Goal: Communication & Community: Answer question/provide support

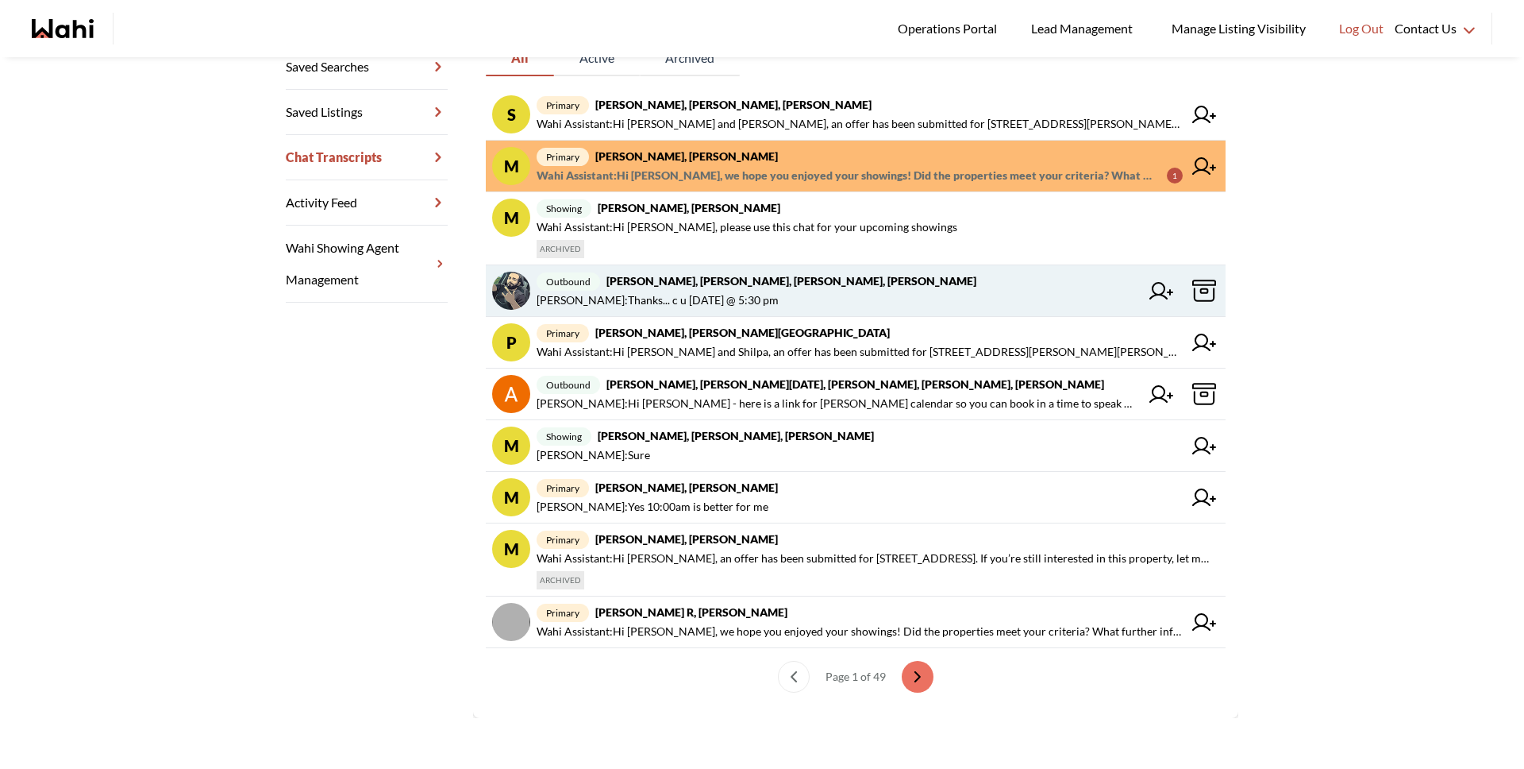
scroll to position [332, 0]
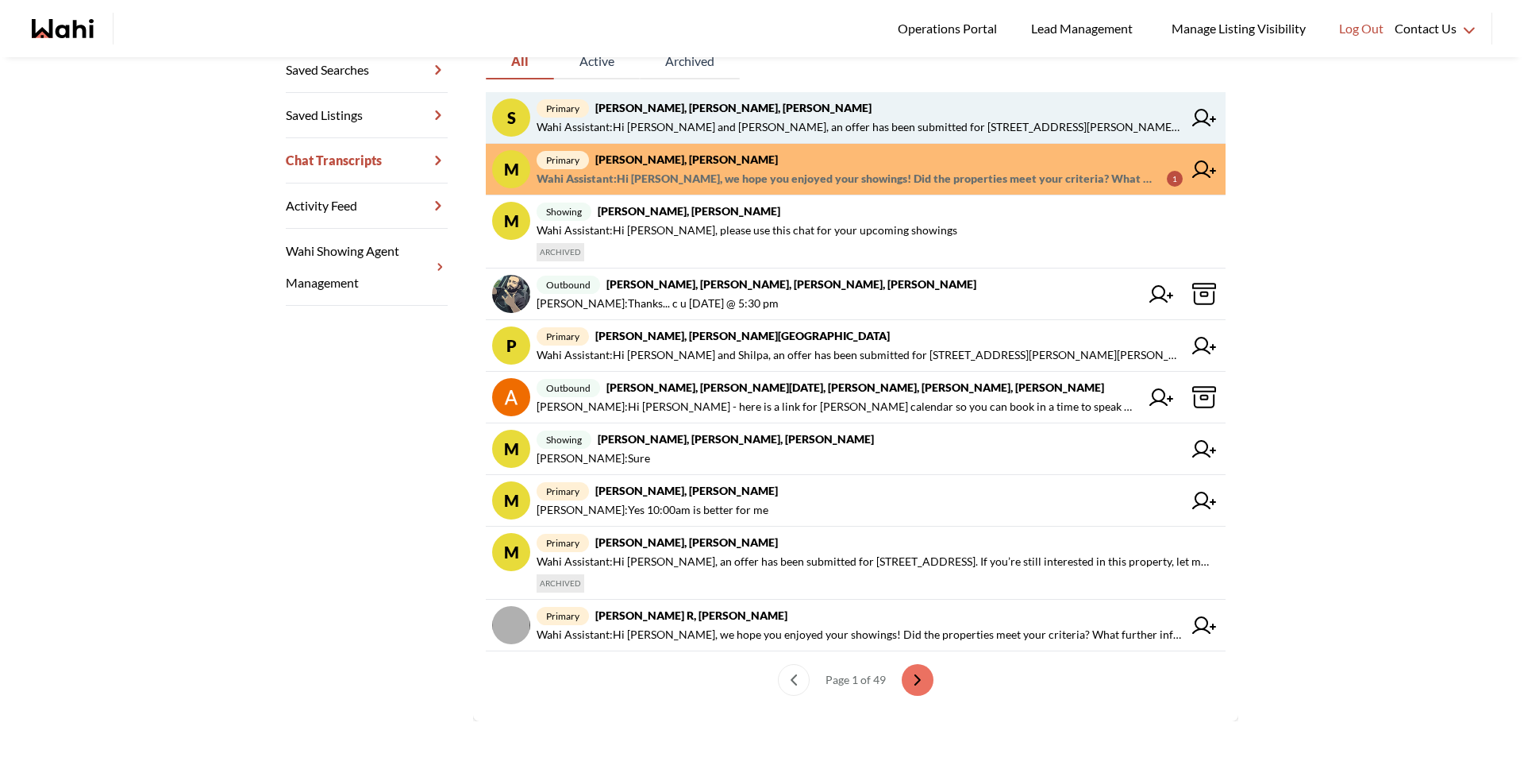
click at [692, 115] on span "primary Stannette Lindsay, Rajesh Kumar, Faraz" at bounding box center [860, 107] width 646 height 19
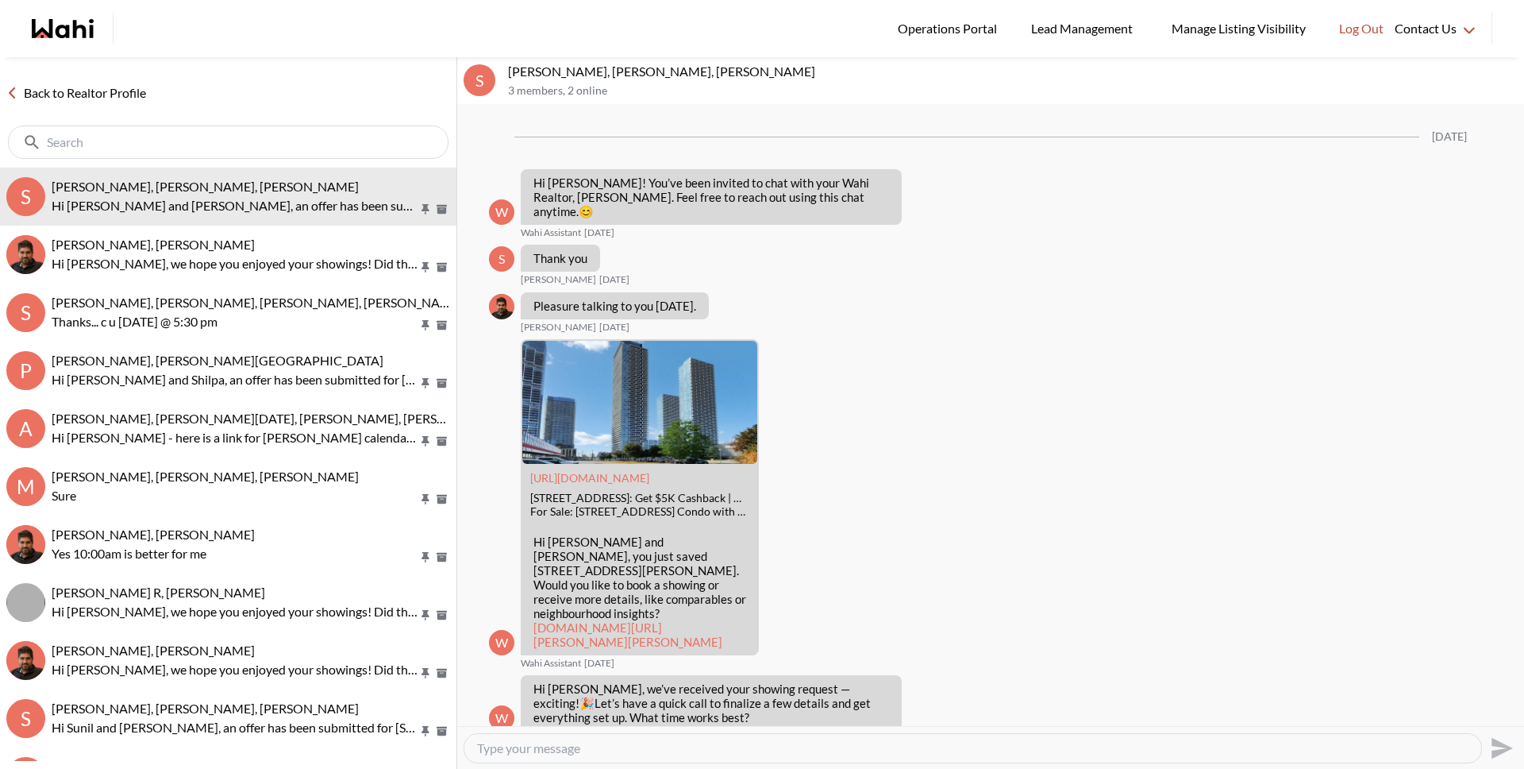
scroll to position [2091, 0]
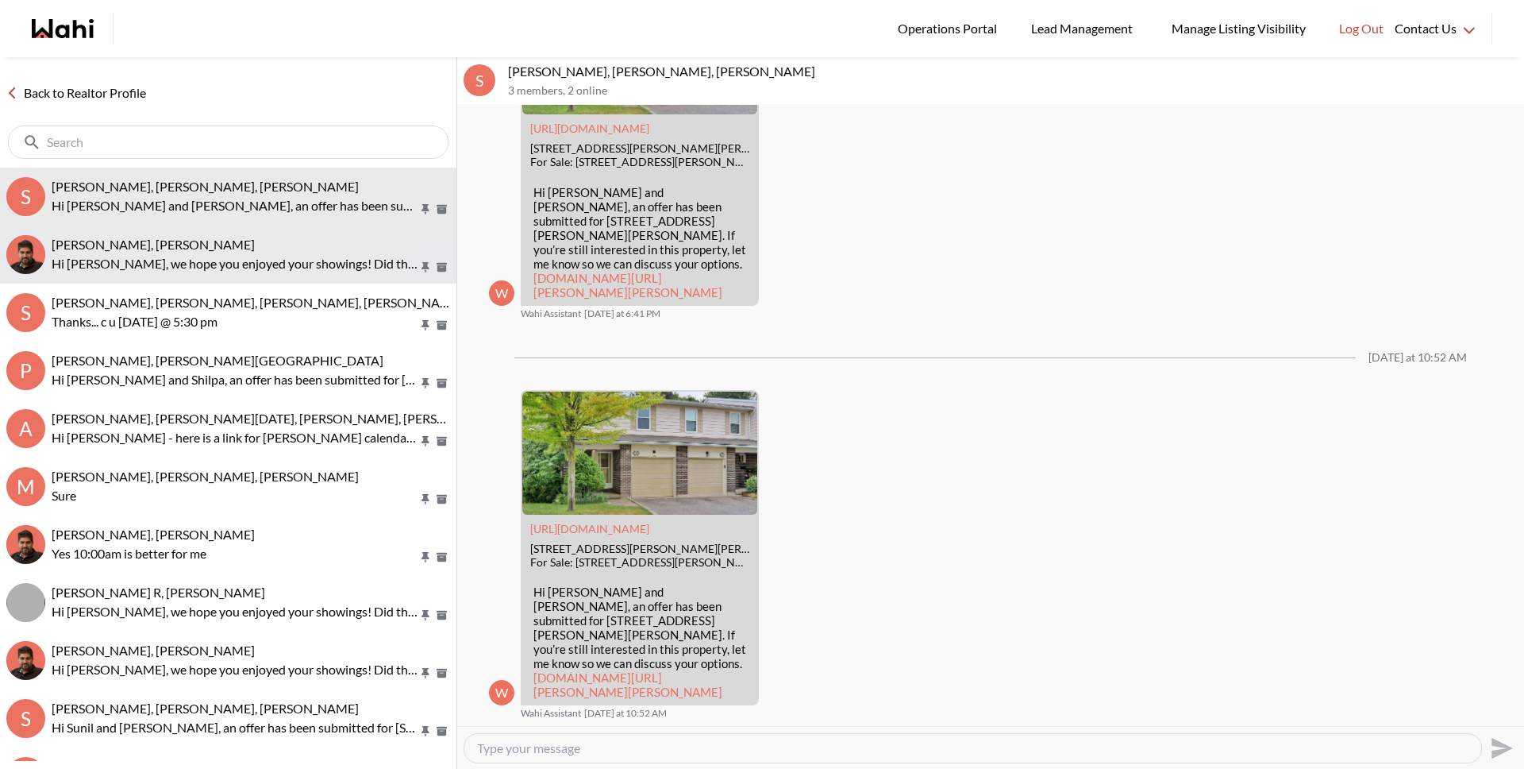
click at [144, 244] on span "Maita Navarro, Faraz" at bounding box center [153, 244] width 203 height 15
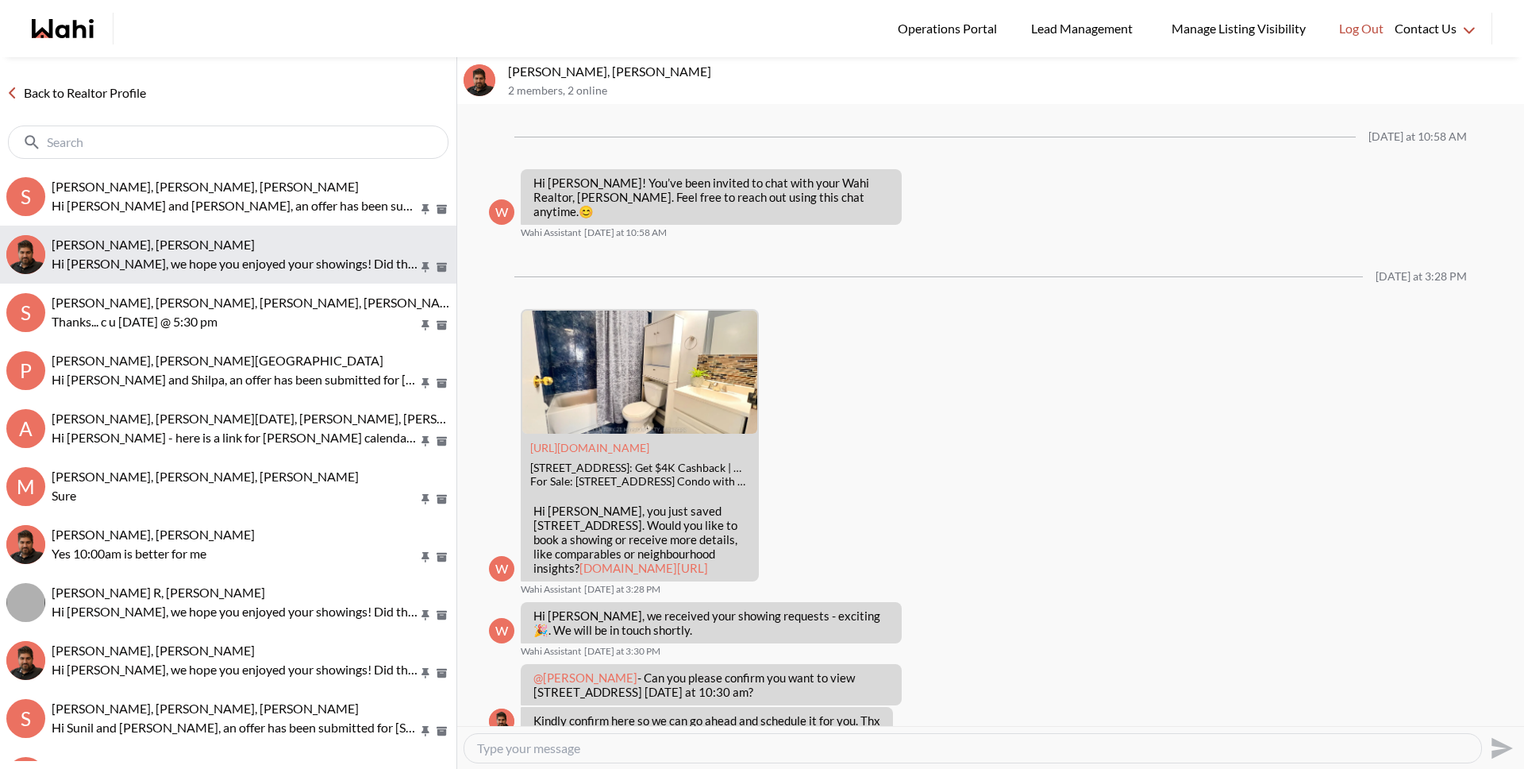
scroll to position [658, 0]
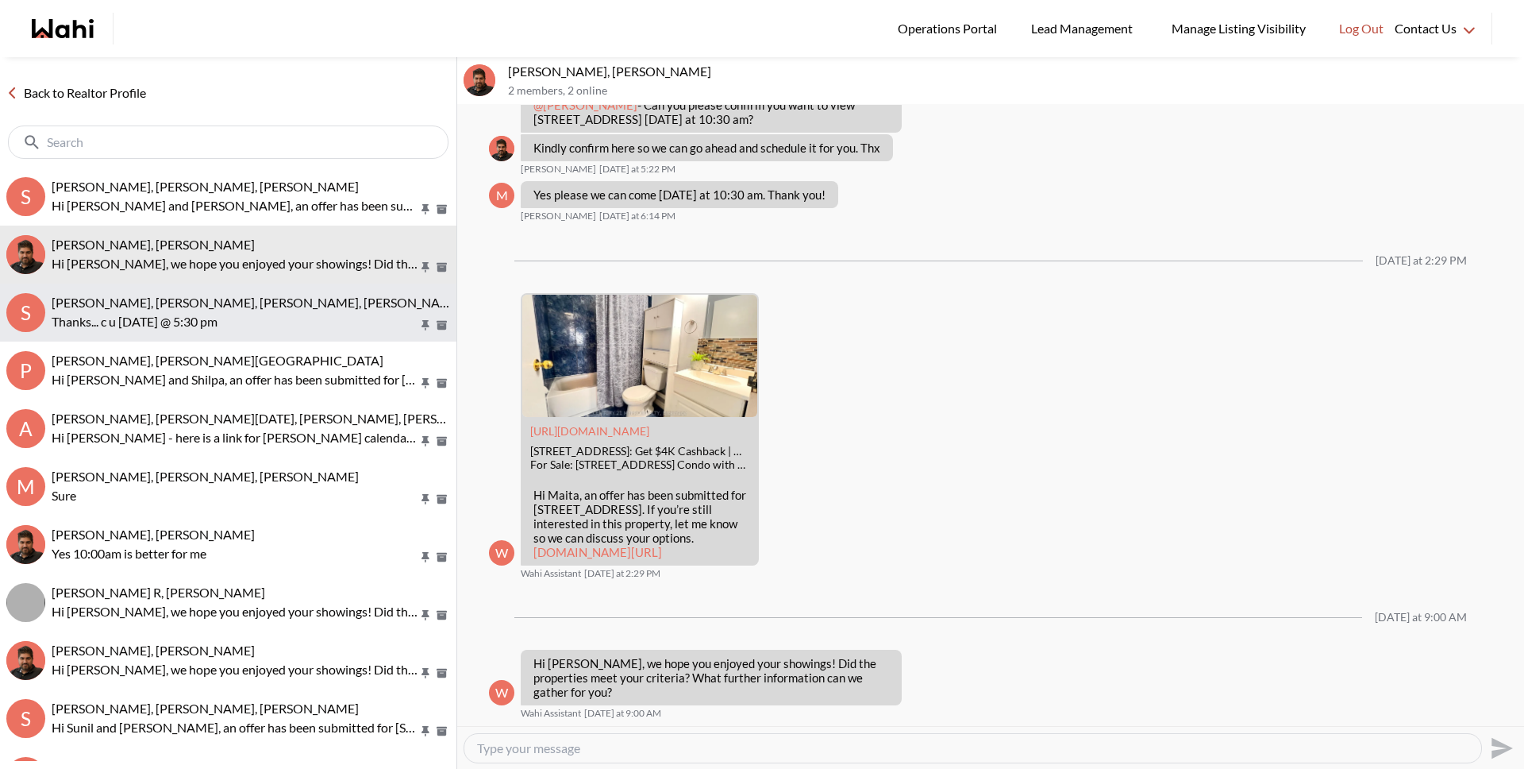
click at [144, 314] on p "Thanks... c u tomorrow @ 5:30 pm" at bounding box center [235, 321] width 367 height 19
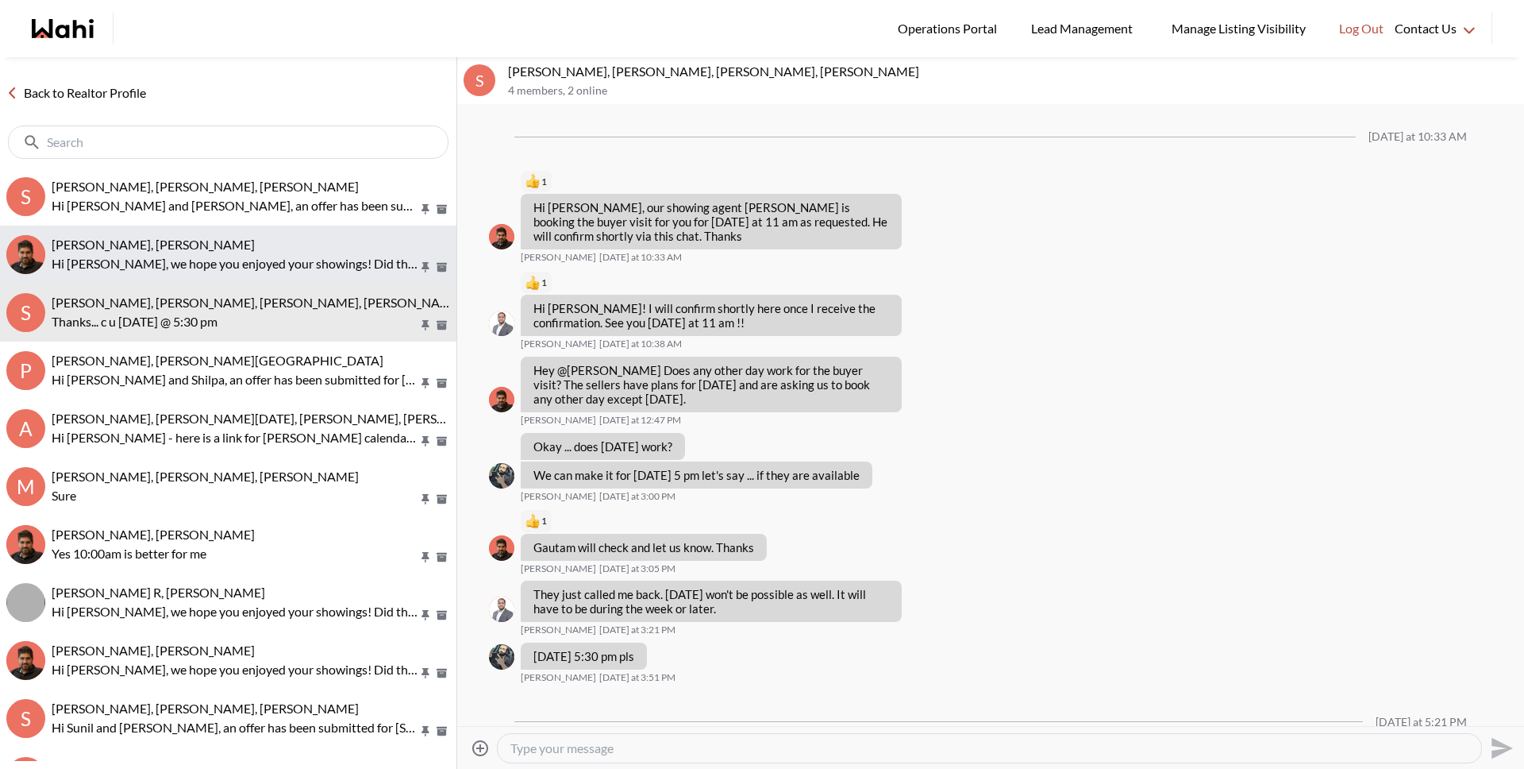
scroll to position [339, 0]
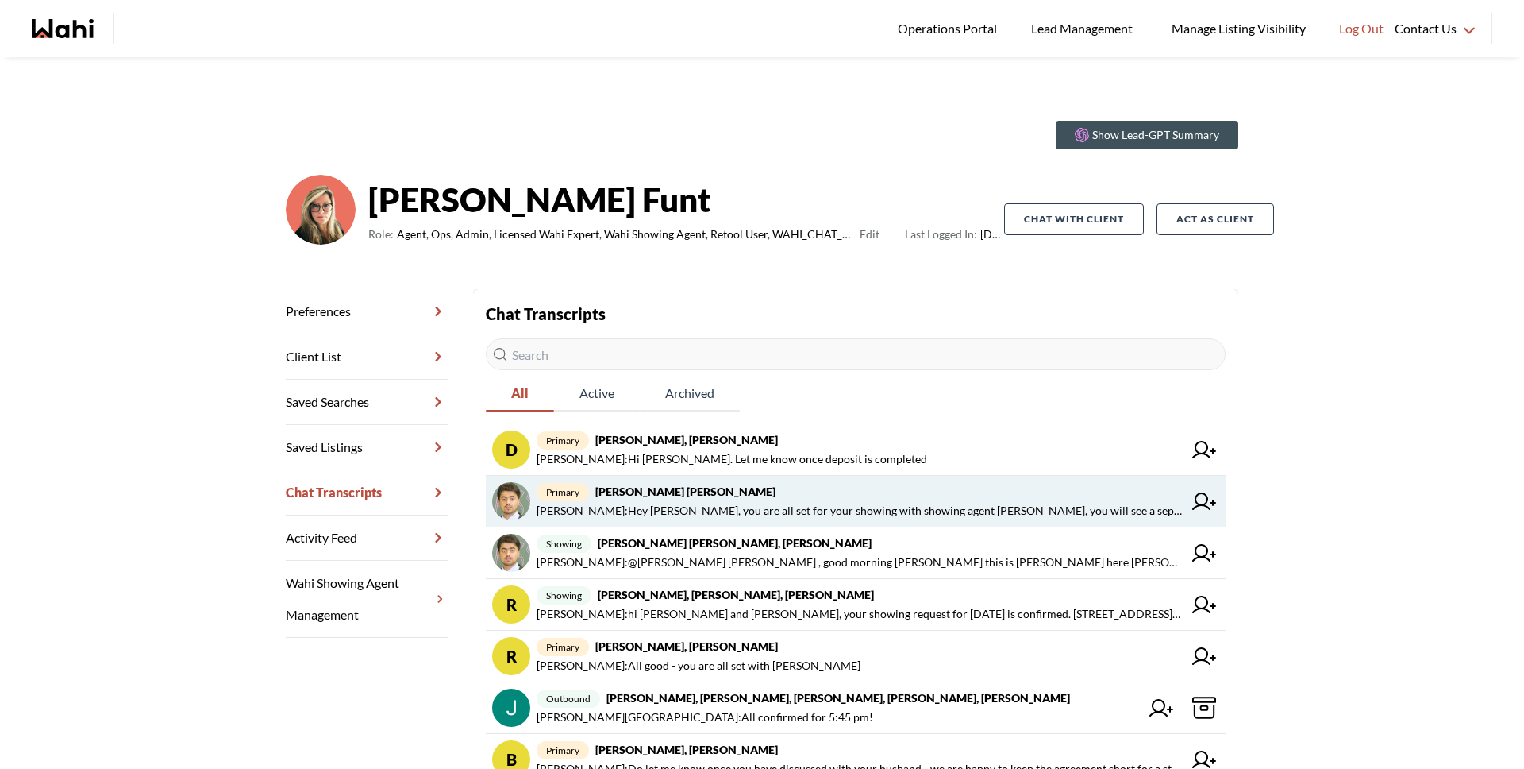
click at [652, 493] on strong "[PERSON_NAME] [PERSON_NAME]" at bounding box center [685, 490] width 180 height 13
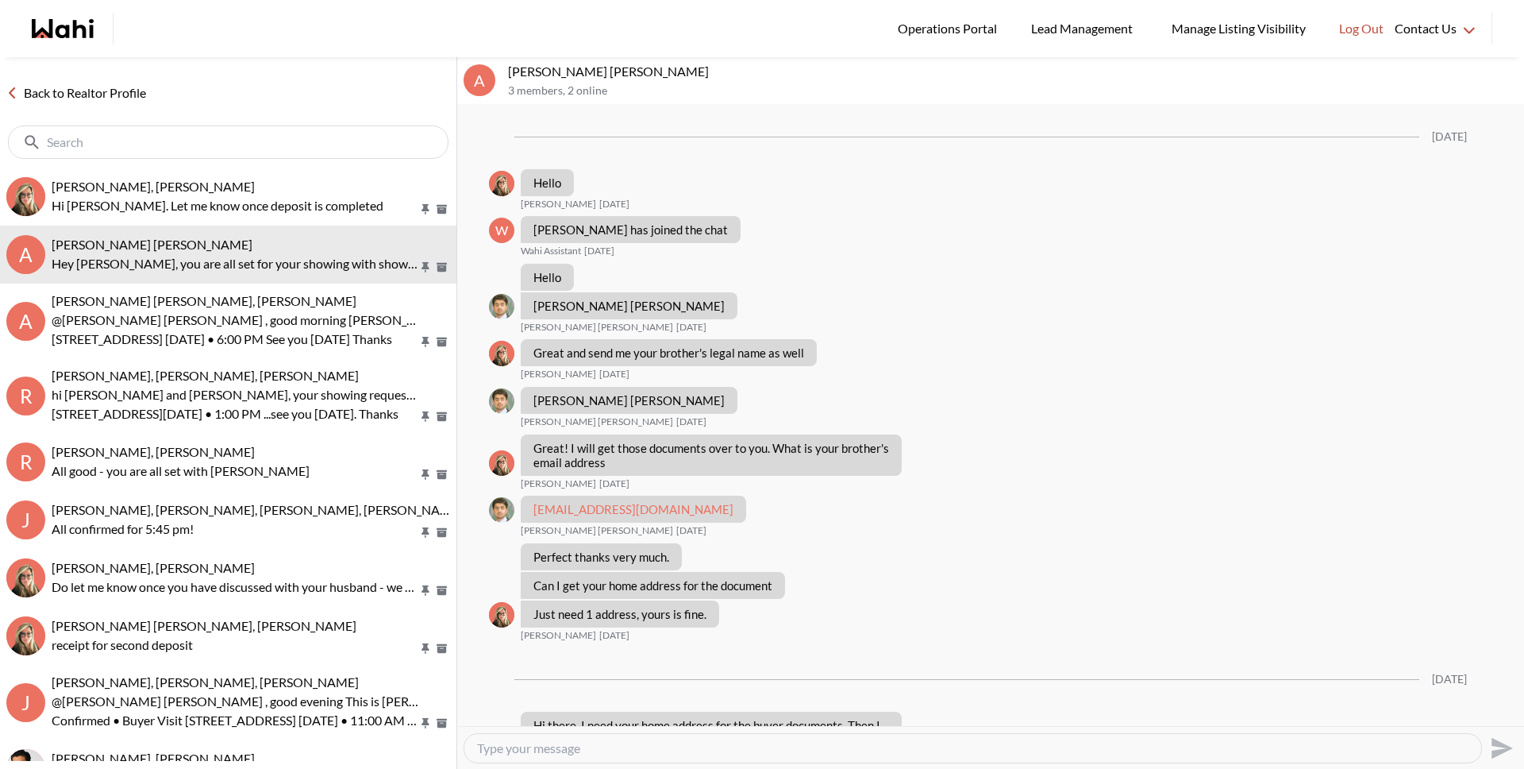
scroll to position [641, 0]
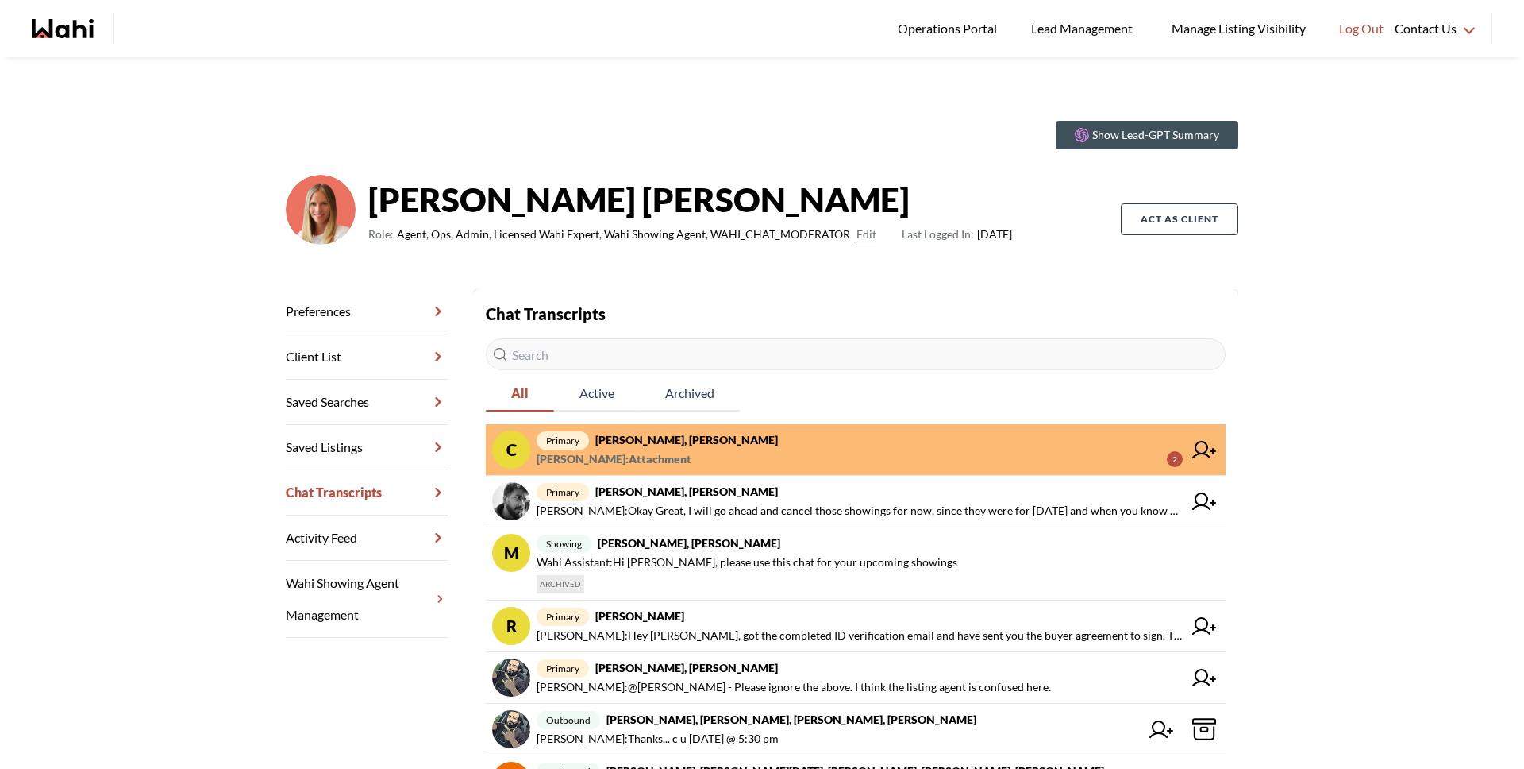
click at [665, 443] on strong "[PERSON_NAME], [PERSON_NAME]" at bounding box center [686, 439] width 183 height 13
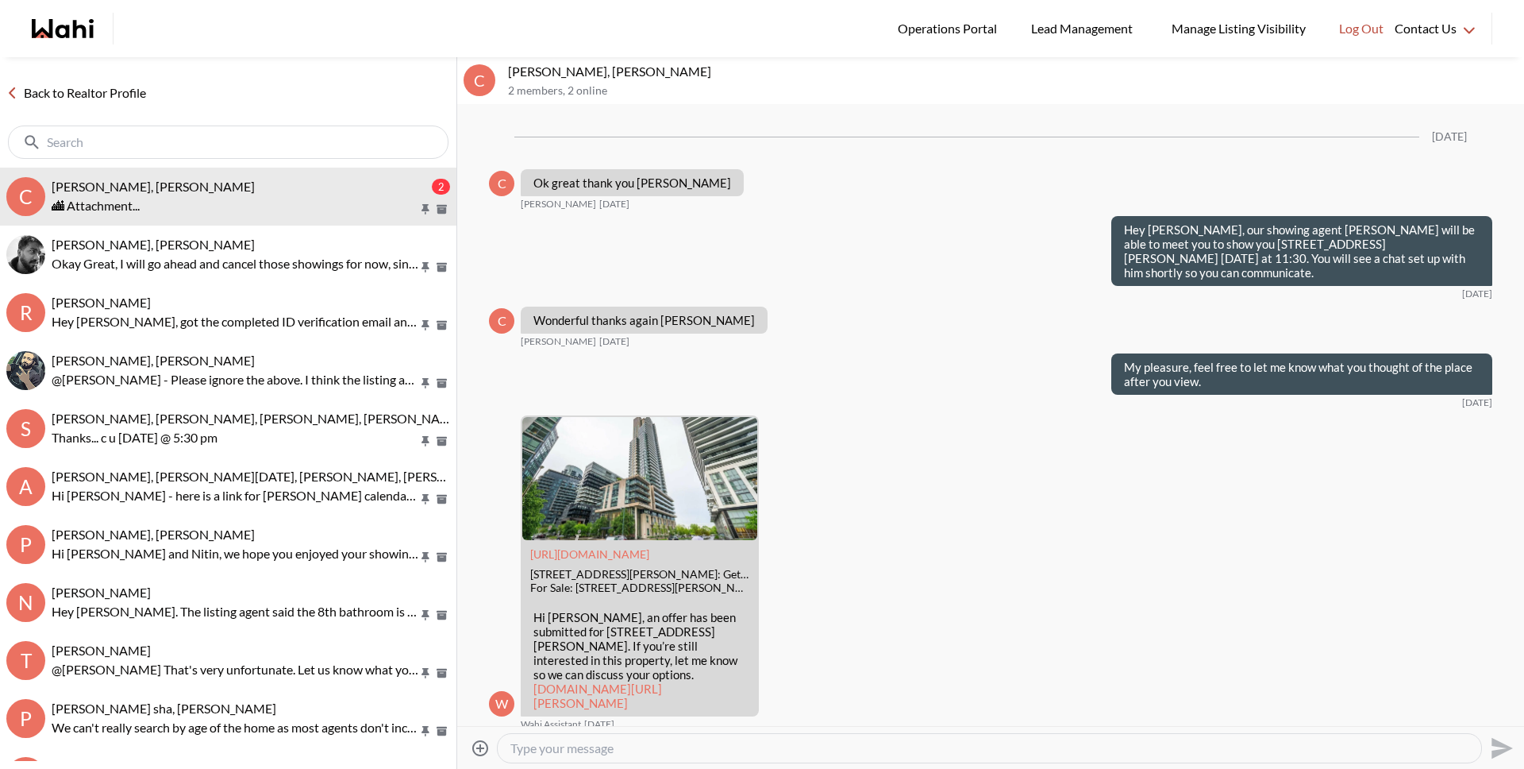
scroll to position [1771, 0]
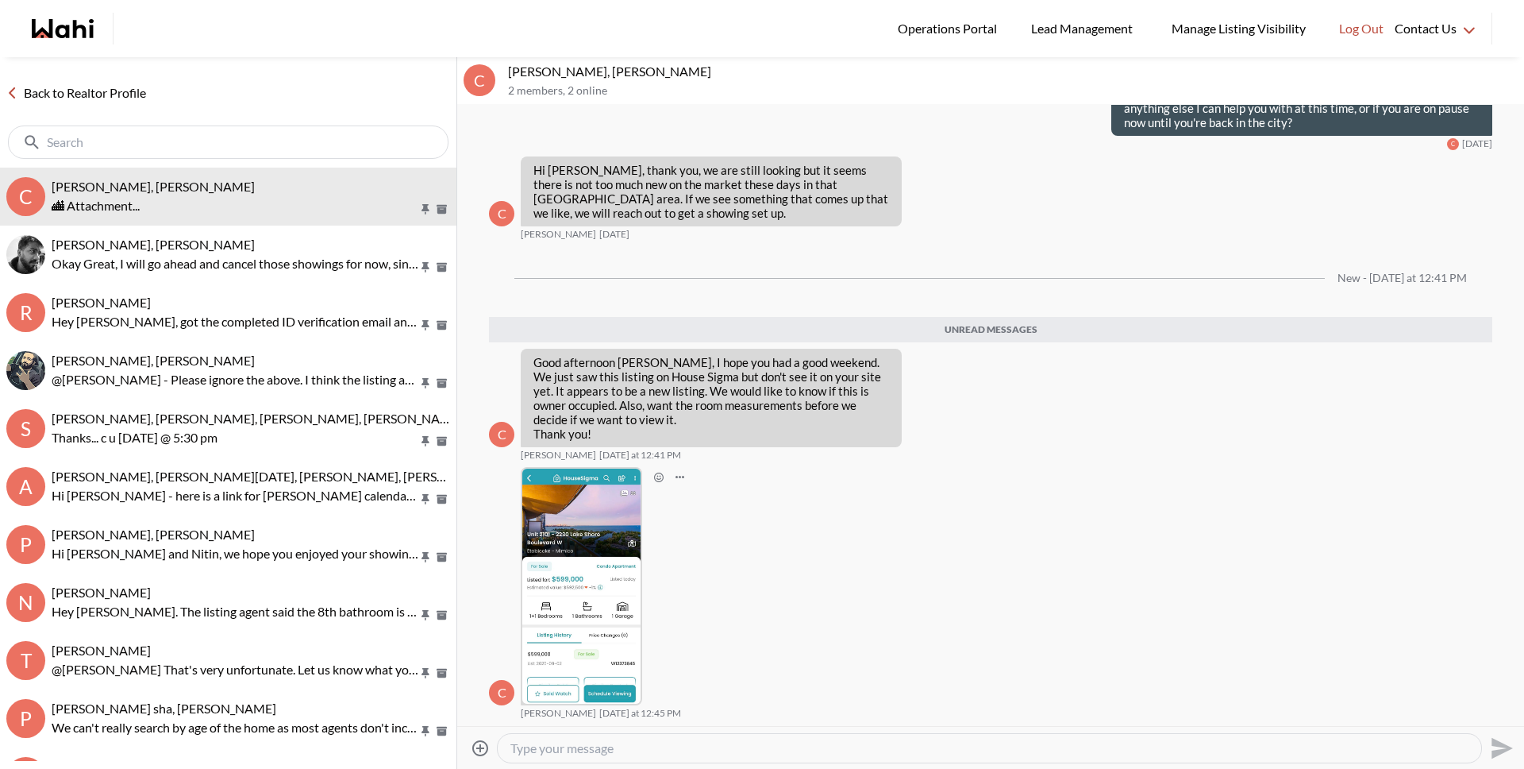
click at [557, 555] on img at bounding box center [581, 585] width 118 height 235
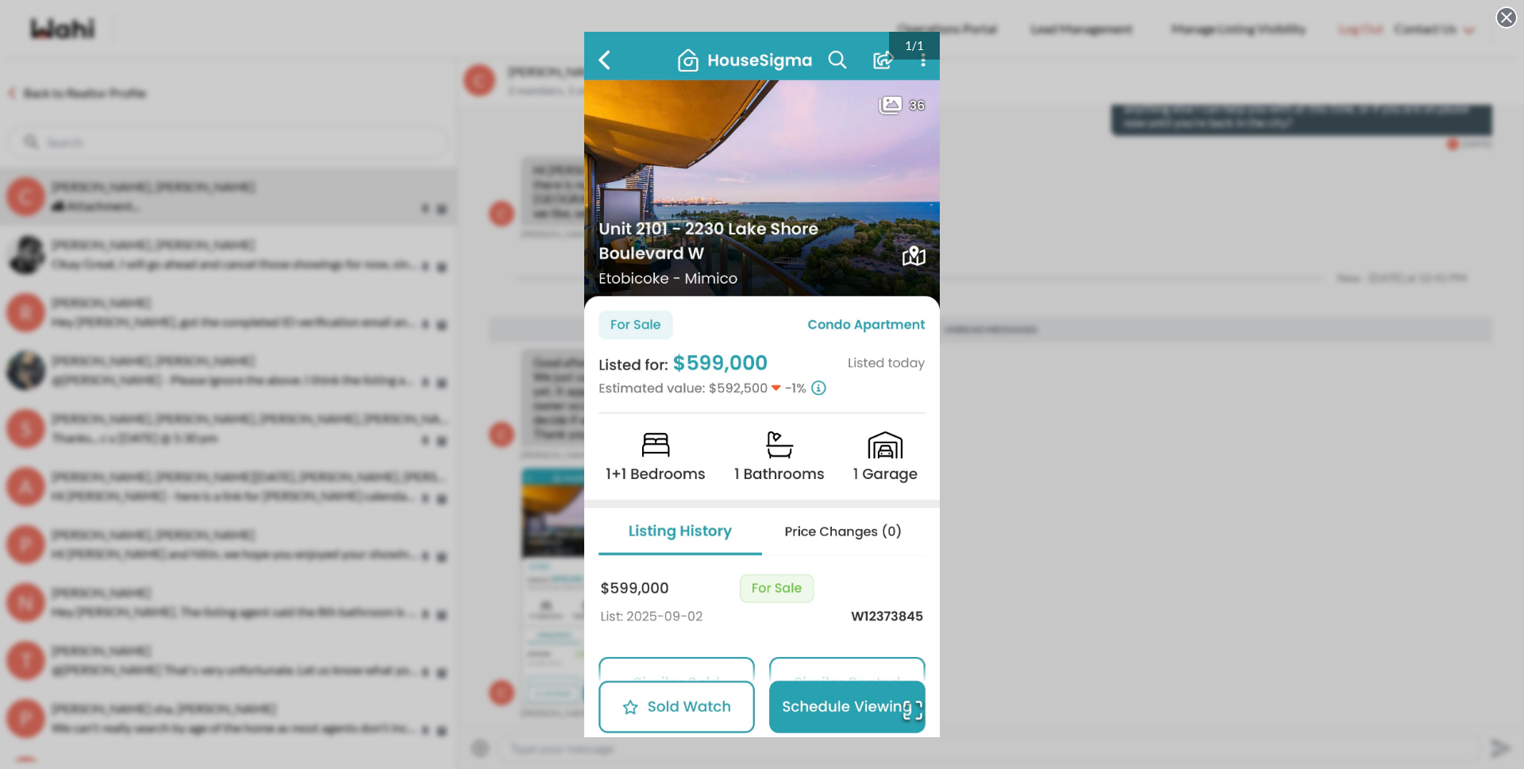
drag, startPoint x: 1390, startPoint y: 67, endPoint x: 1524, endPoint y: 47, distance: 135.0
click at [1428, 61] on div "1 / 1" at bounding box center [762, 384] width 1524 height 769
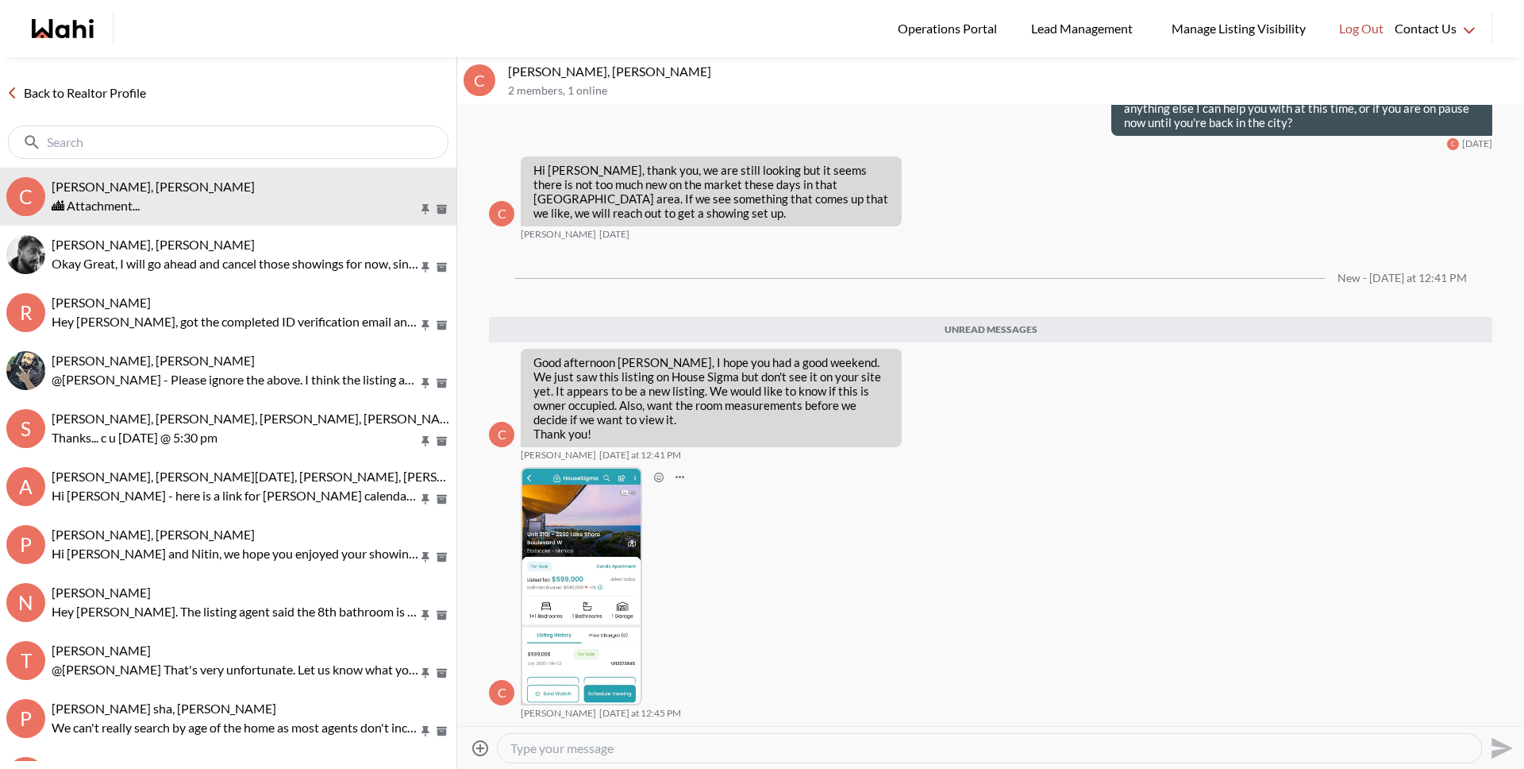
drag, startPoint x: 720, startPoint y: 753, endPoint x: 714, endPoint y: 745, distance: 10.2
click at [720, 753] on textarea "Type your message" at bounding box center [990, 748] width 958 height 16
type textarea "Hi Cheryl, I had a great weekend, thank you! I hope yours was good as well."
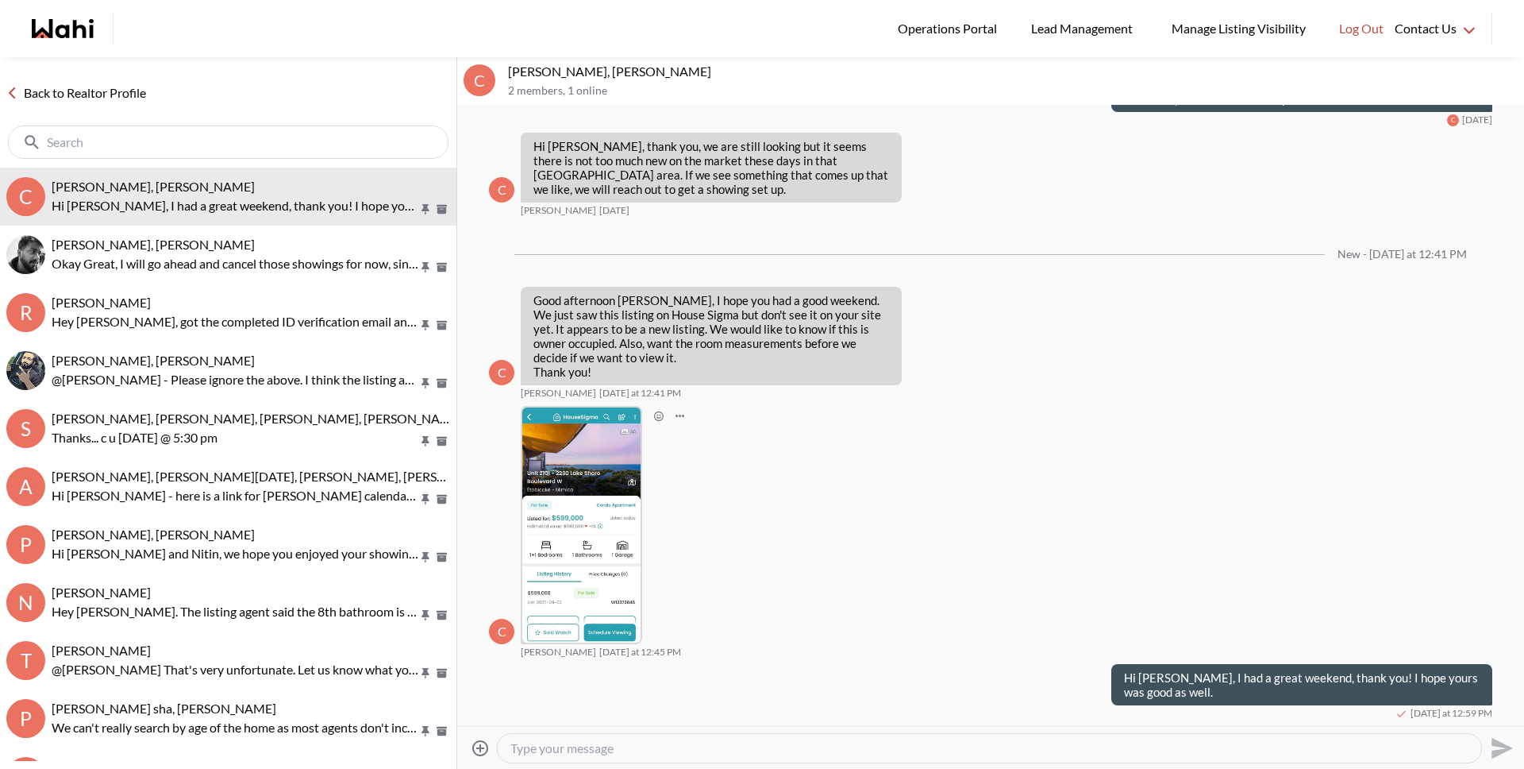
scroll to position [1795, 0]
type textarea "I found the listing on Wahi"
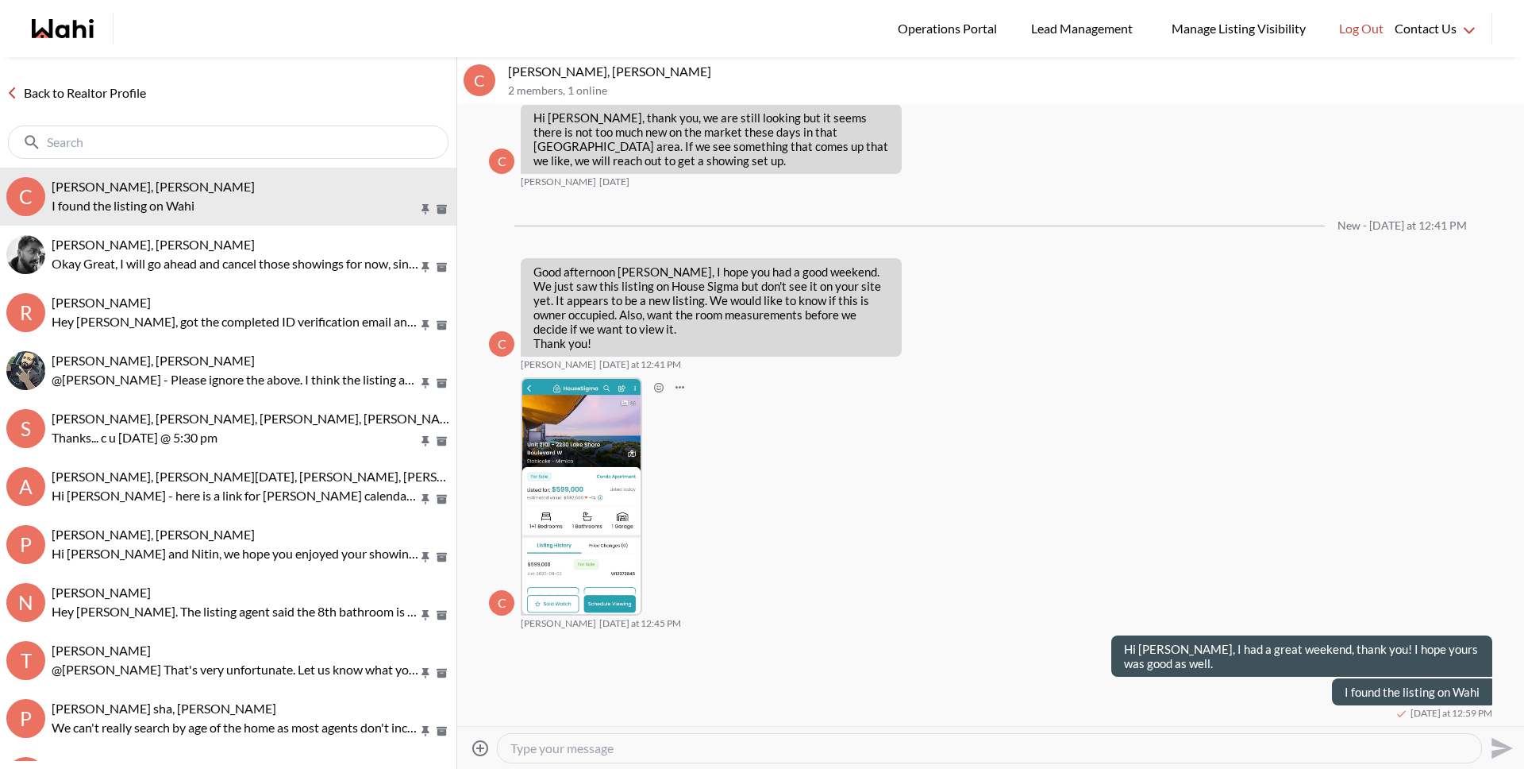
paste textarea "https://wahi.com/ca/en/real-estate/on/gta/toronto/etobicoke/humber-bay/2230-lak…"
type textarea "https://wahi.com/ca/en/real-estate/on/gta/toronto/etobicoke/humber-bay/2230-lak…"
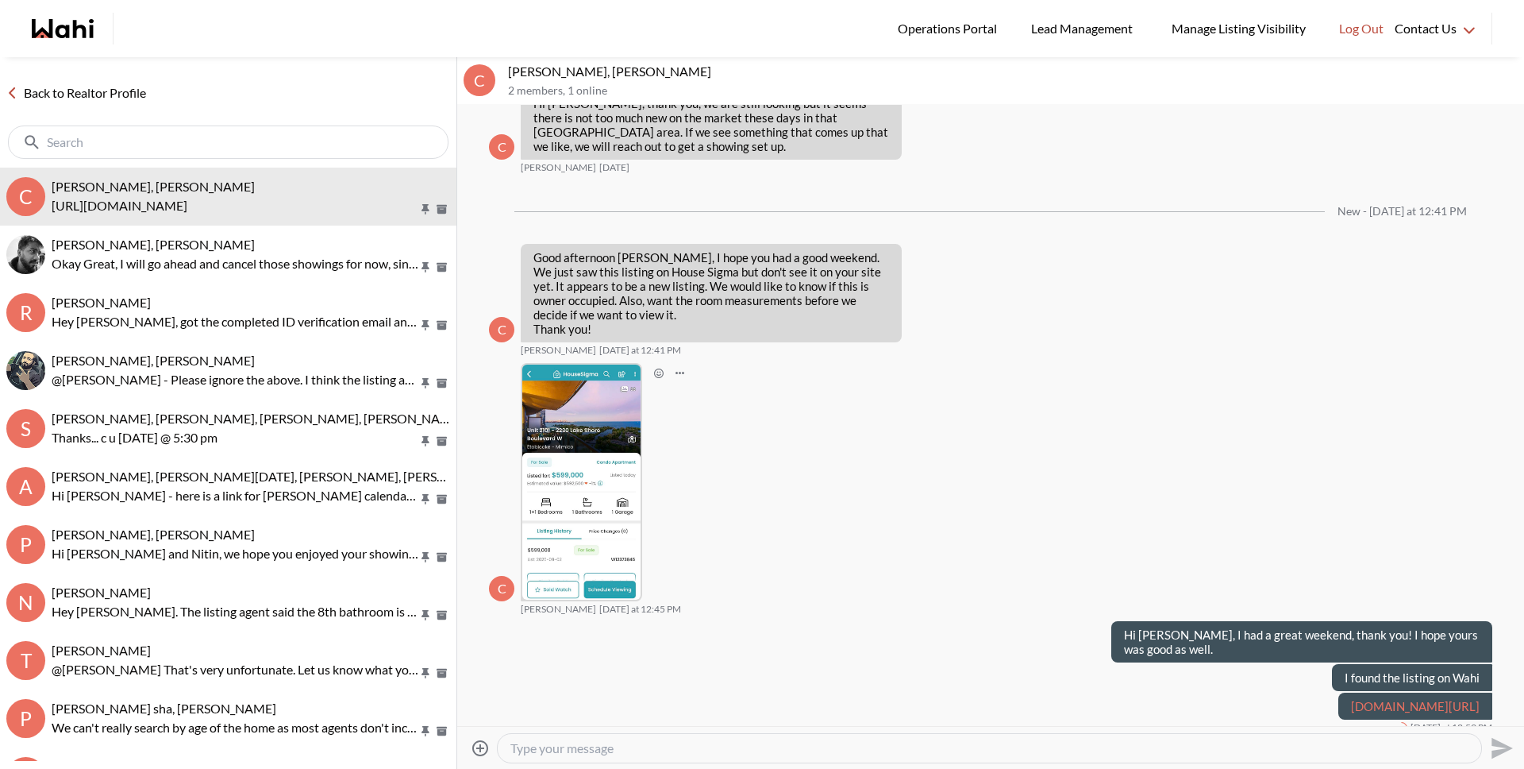
scroll to position [1867, 0]
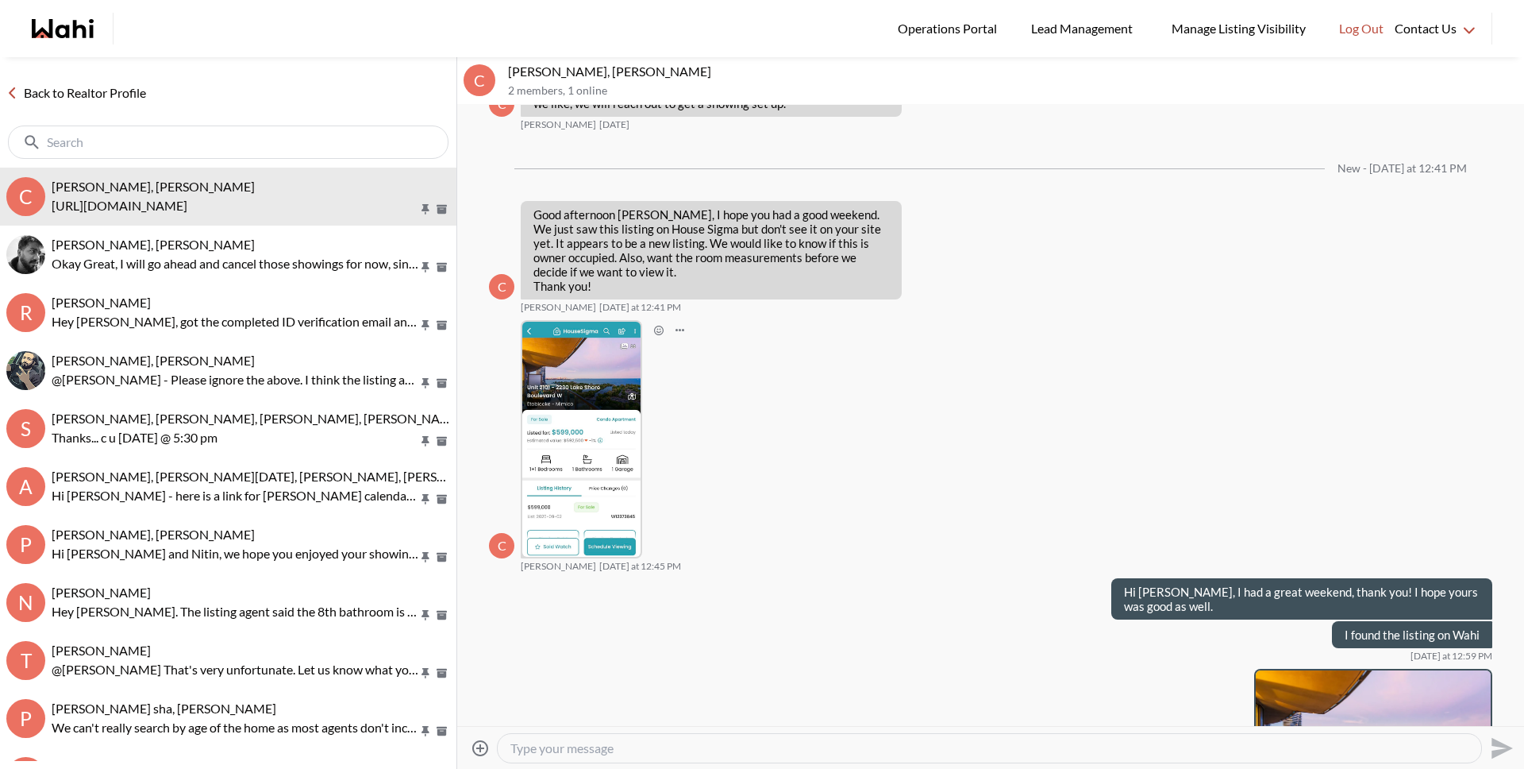
click at [823, 752] on textarea "Type your message" at bounding box center [990, 748] width 958 height 16
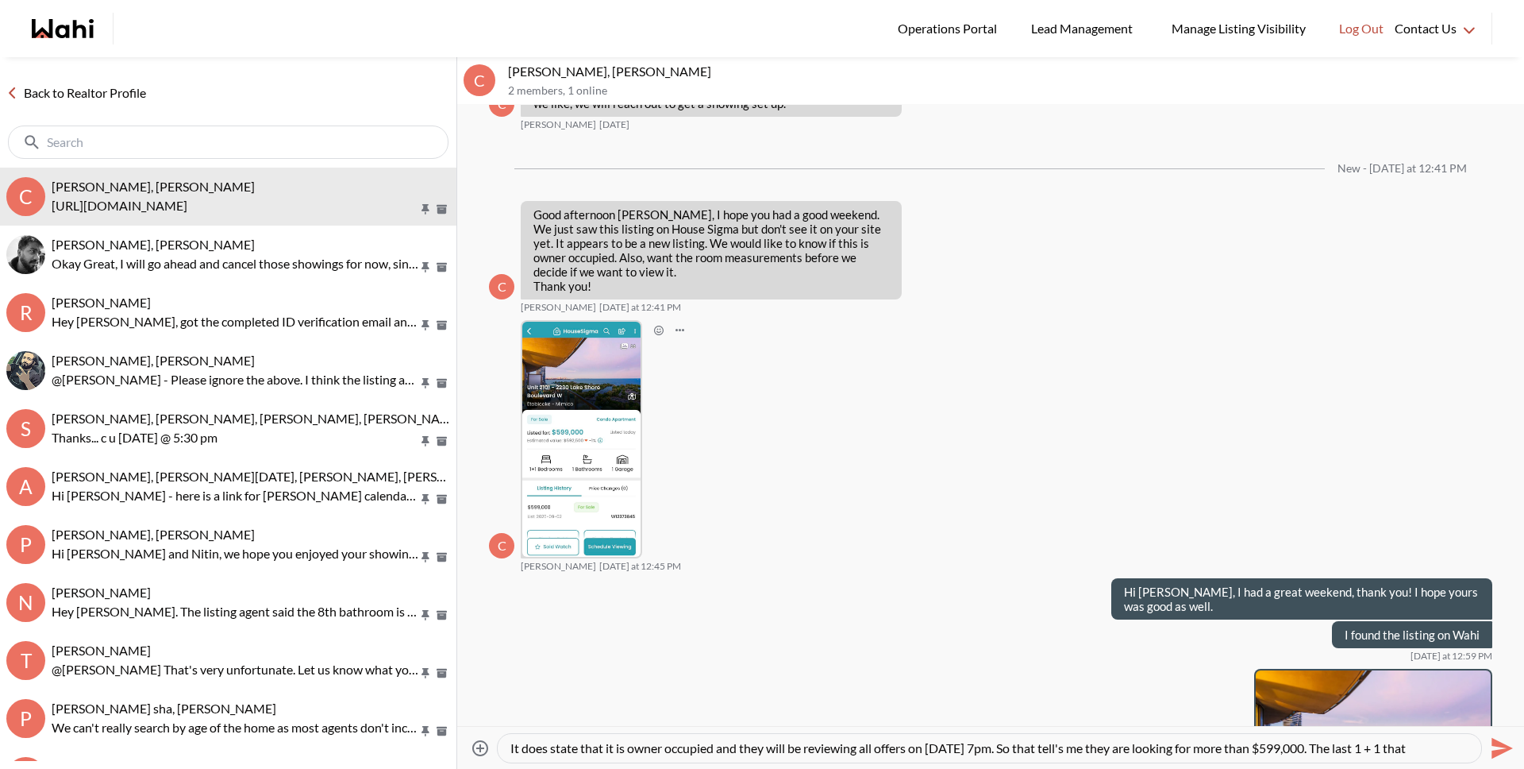
scroll to position [16, 0]
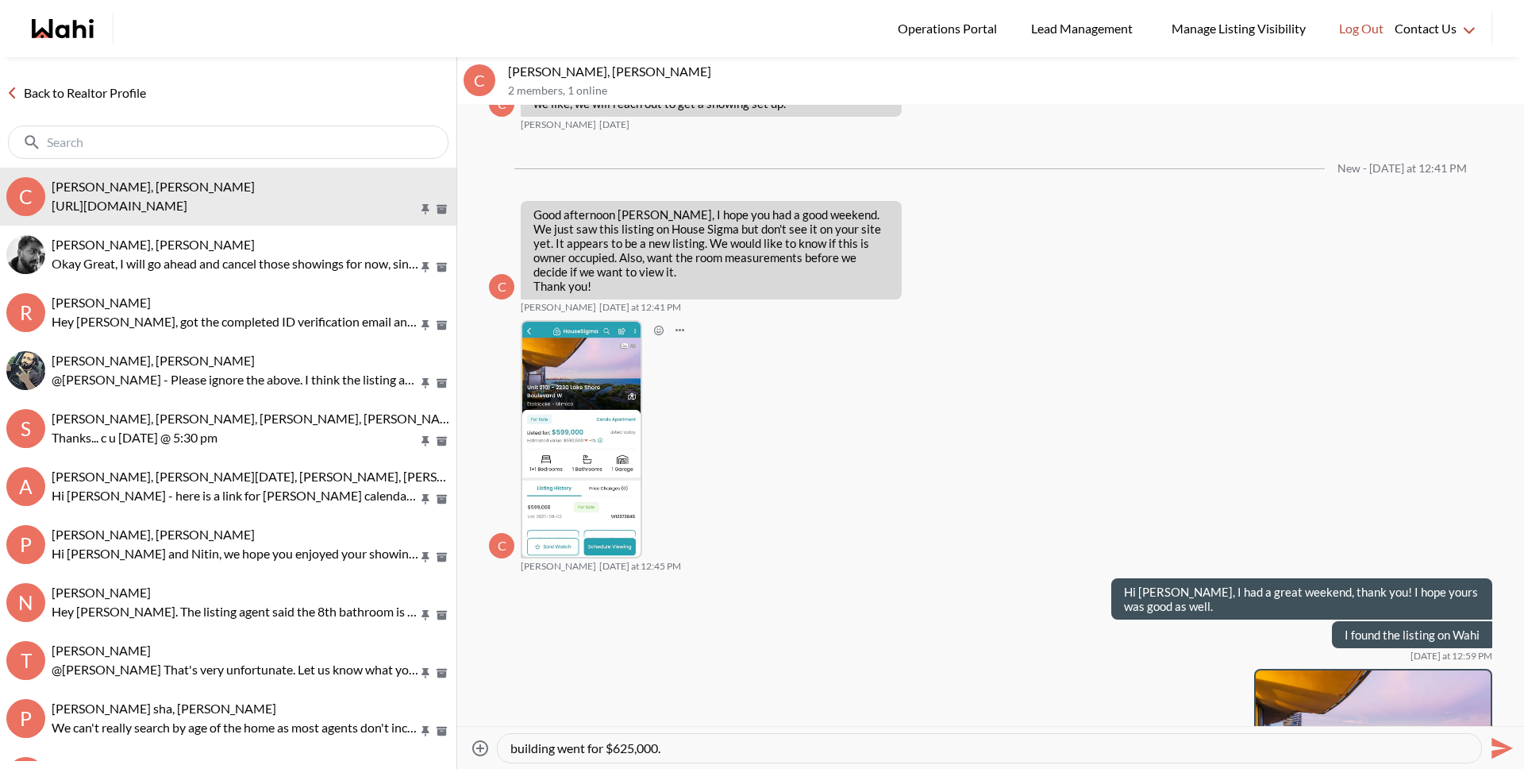
type textarea "It does state that it is owner occupied and they will be reviewing all offers o…"
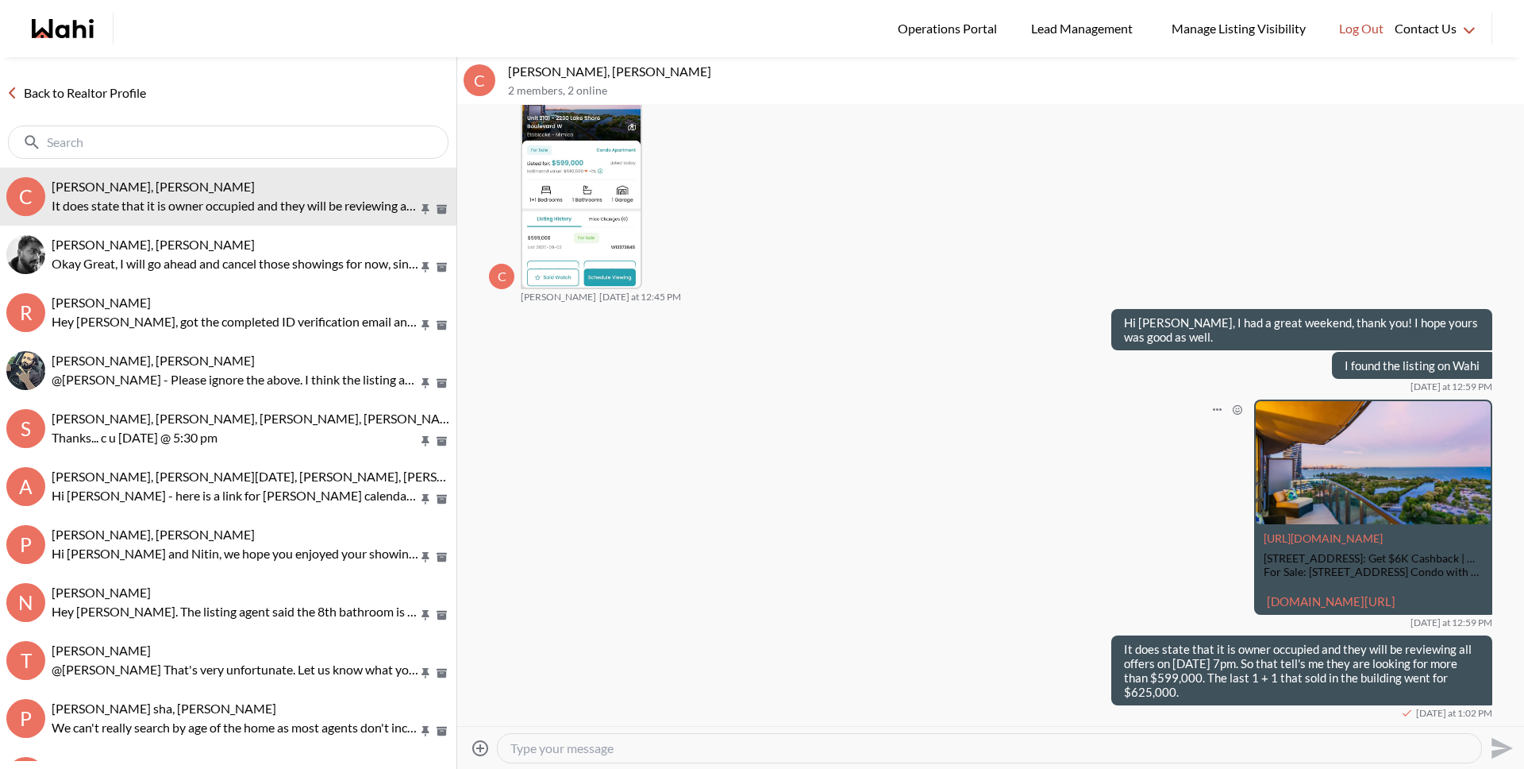
click at [817, 584] on div "https://wahi.com 2230 Lake Shore Blvd #2101, Toronto, ON: Get $6K Cashback | Wa…" at bounding box center [991, 513] width 1004 height 229
drag, startPoint x: 750, startPoint y: 755, endPoint x: 744, endPoint y: 696, distance: 59.1
click at [746, 746] on textarea "Type your message" at bounding box center [990, 748] width 958 height 16
paste textarea "686"
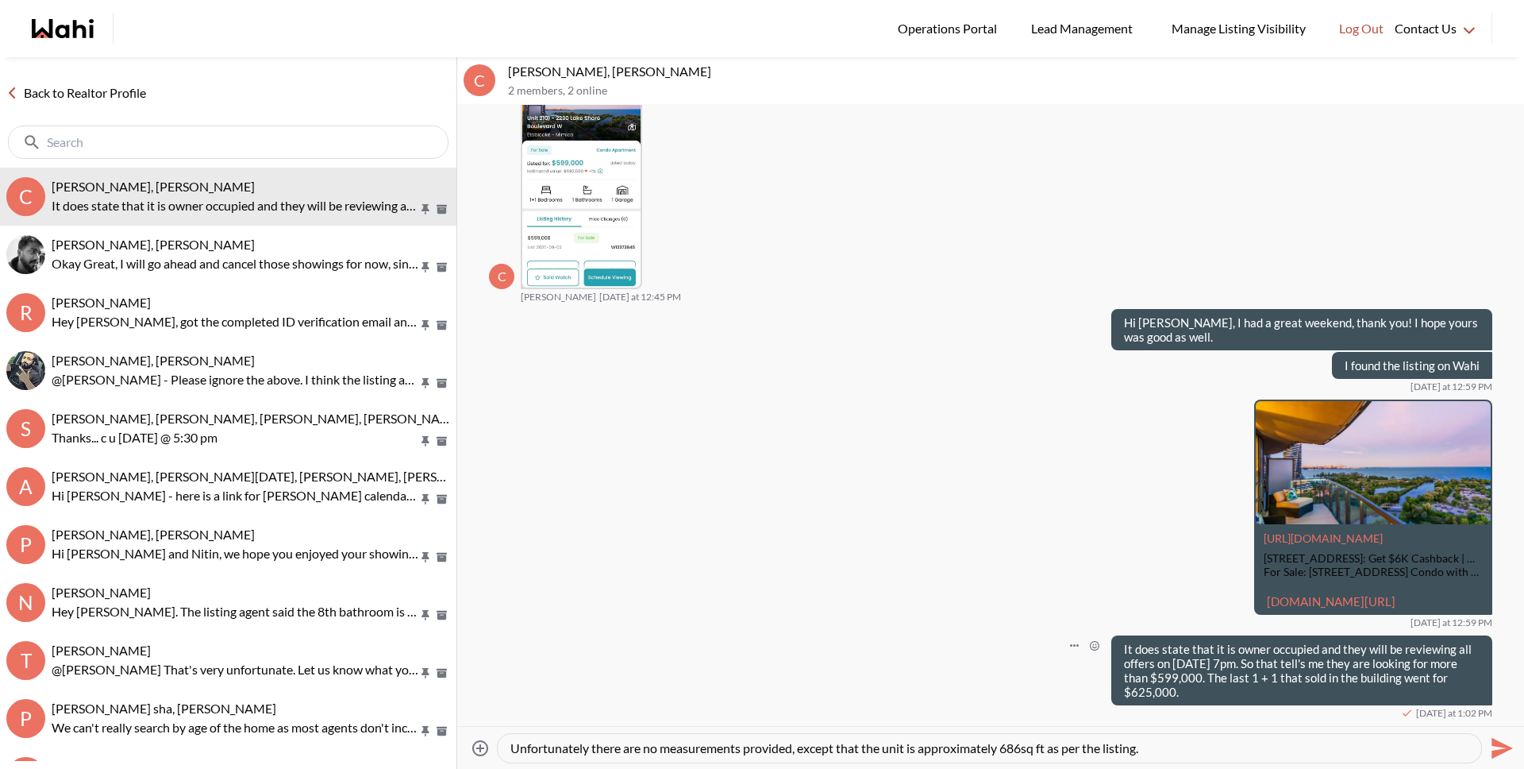
type textarea "Unfortunately there are no measurements provided, except that the unit is appro…"
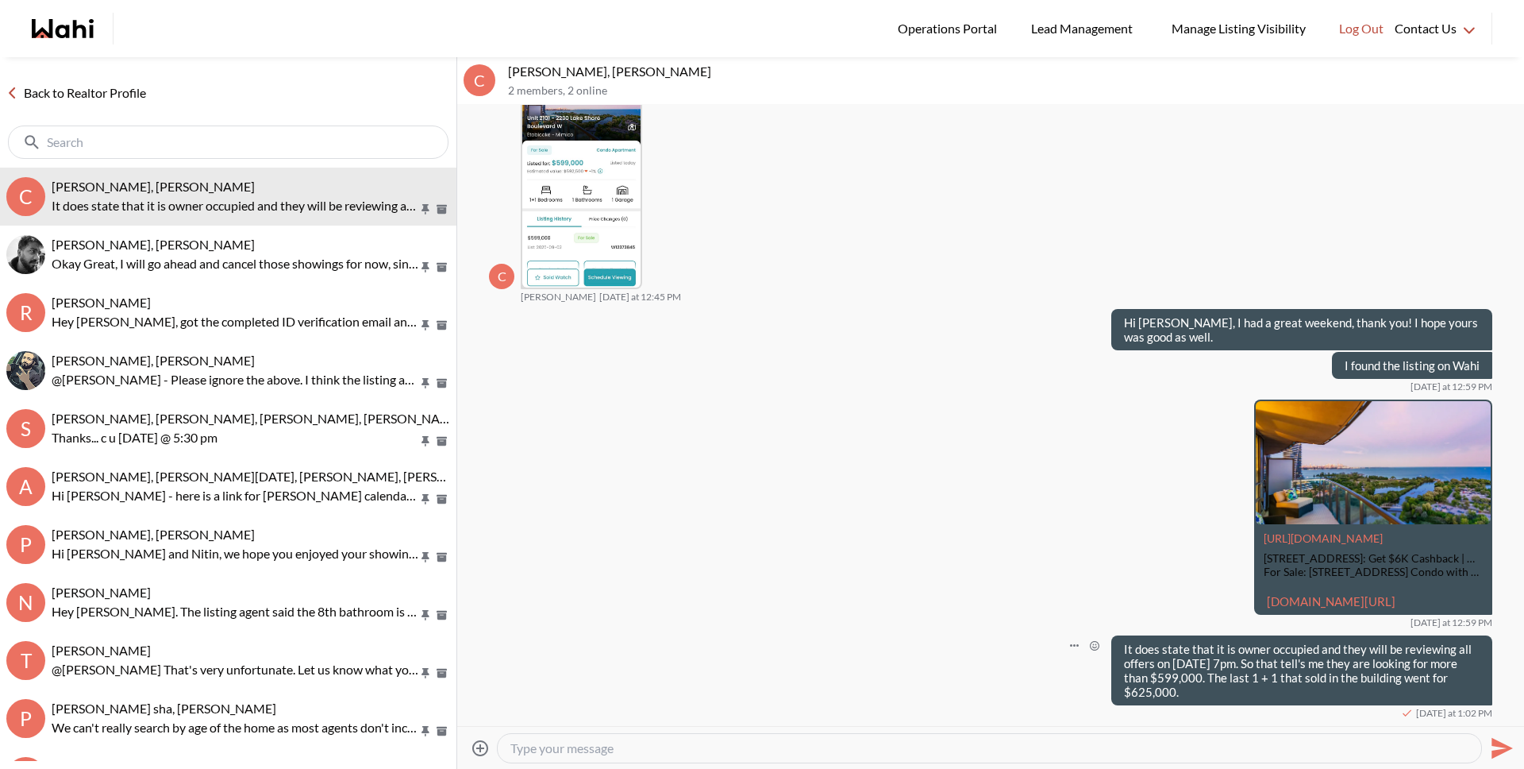
scroll to position [2236, 0]
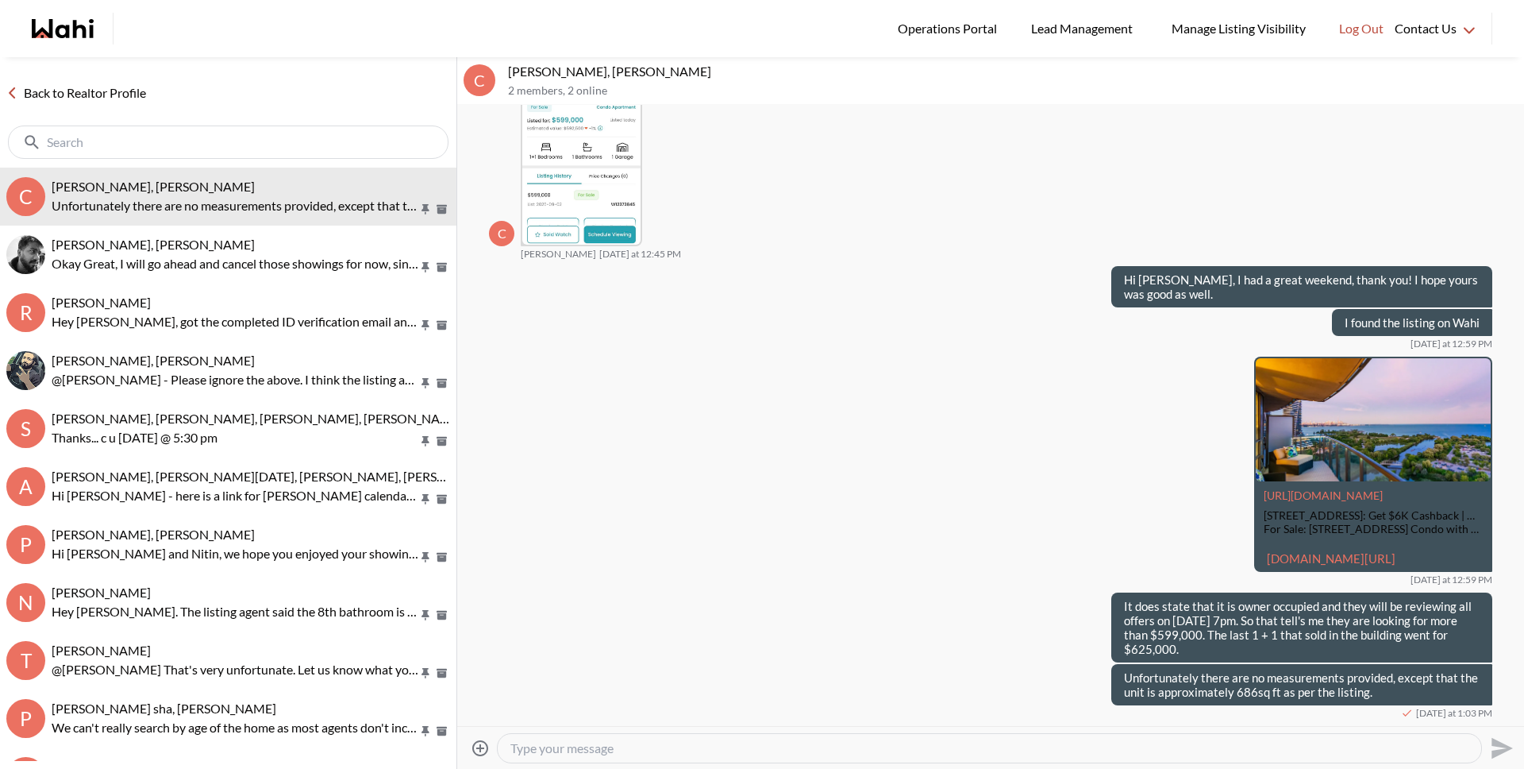
click at [89, 90] on link "Back to Realtor Profile" at bounding box center [76, 93] width 152 height 21
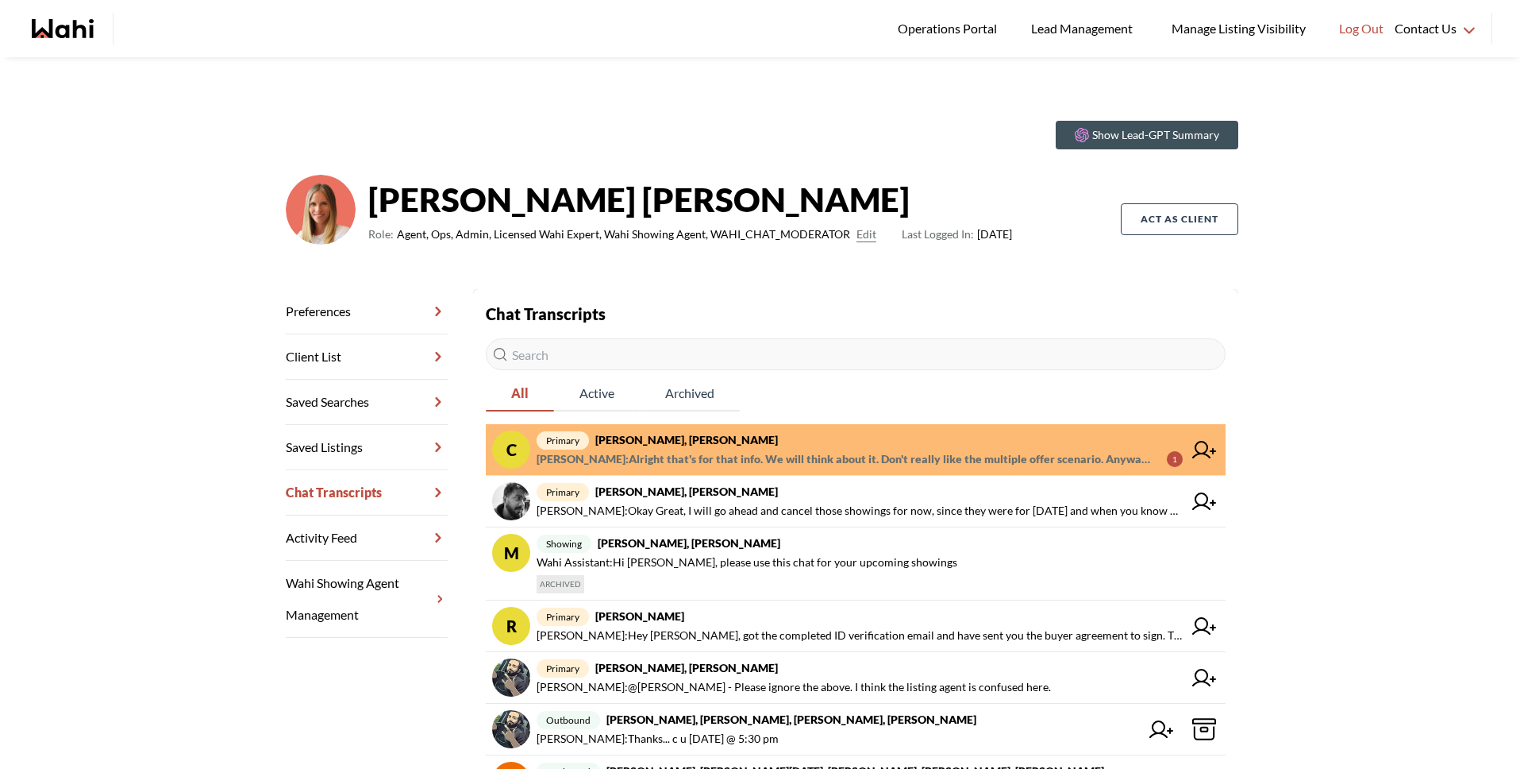
click at [715, 458] on span "Cheryl Zanetti : Alright that's for that info. We will think about it. Don't re…" at bounding box center [846, 458] width 618 height 19
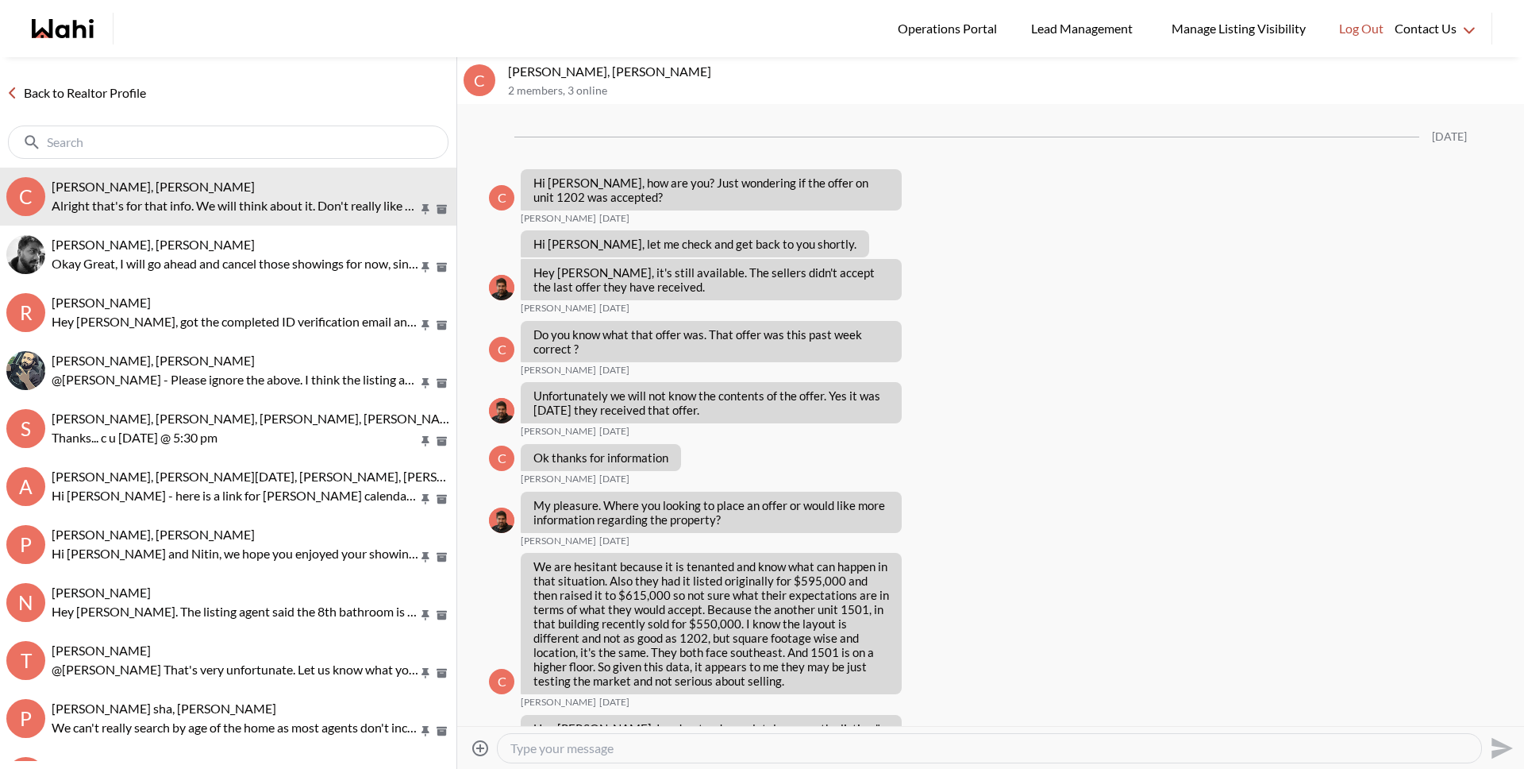
scroll to position [1705, 0]
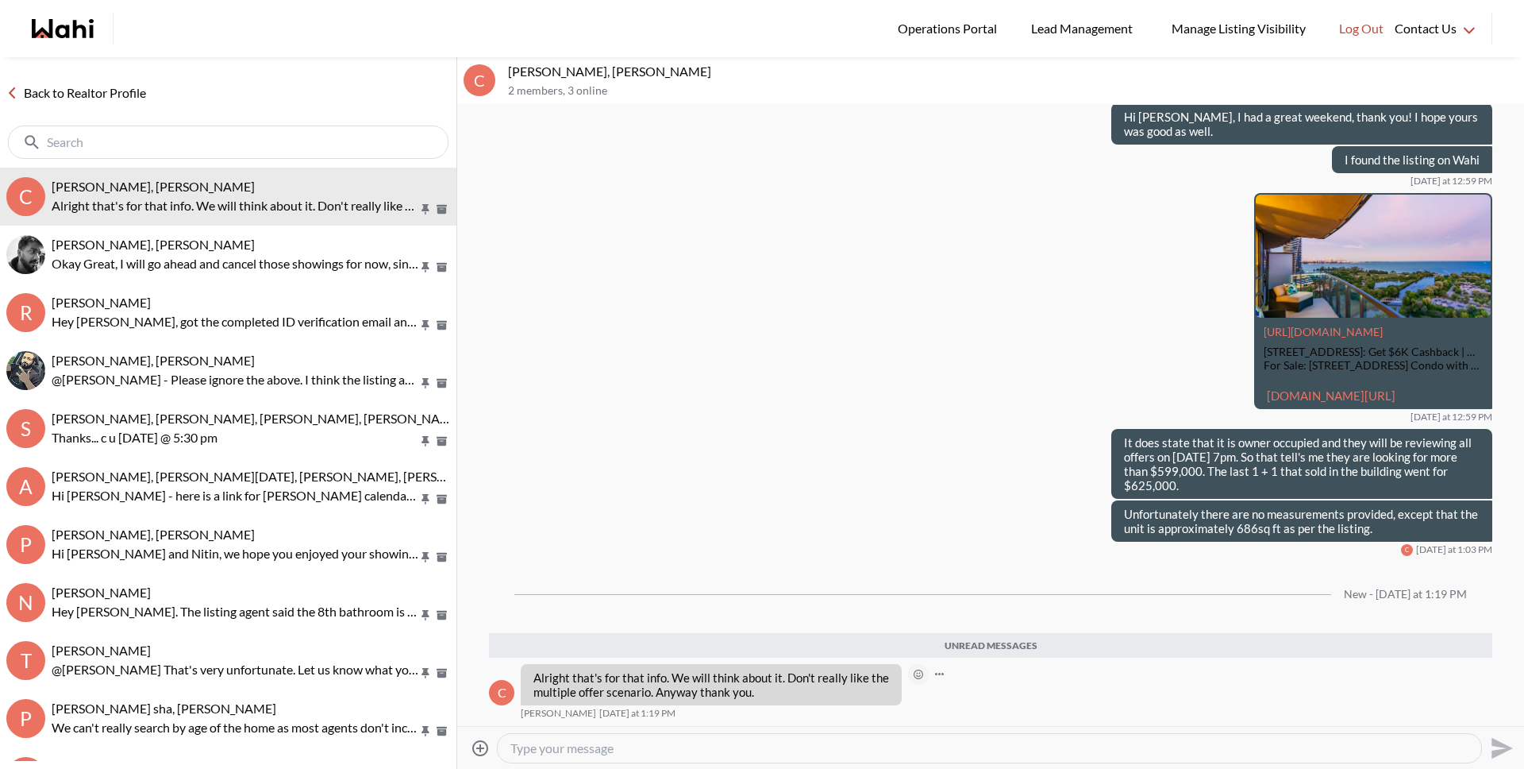
click at [920, 678] on icon "Open Reaction Selector" at bounding box center [919, 674] width 10 height 10
click at [969, 636] on div "Select Reaction: Thumbs up" at bounding box center [965, 640] width 14 height 14
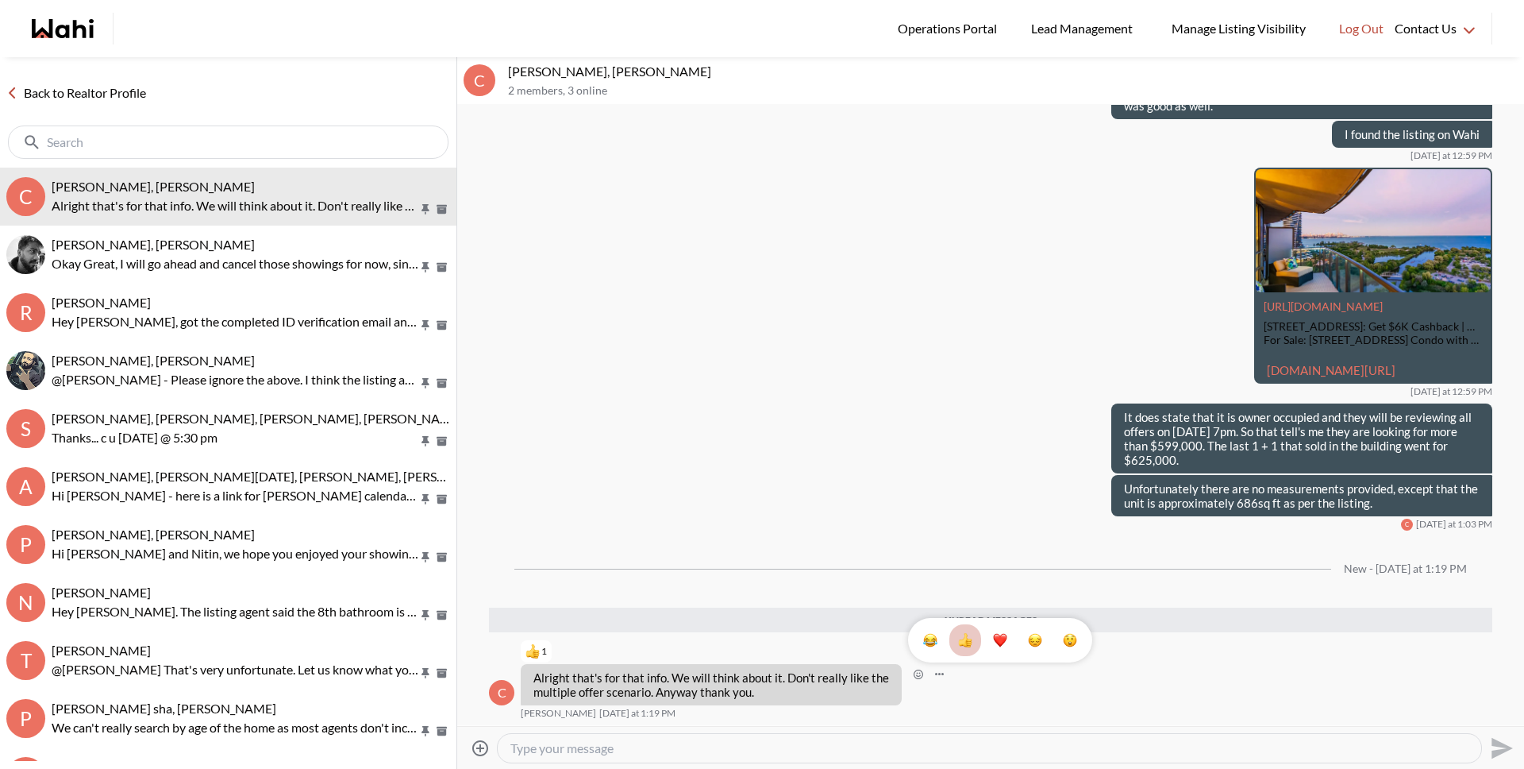
click at [575, 738] on div at bounding box center [990, 748] width 984 height 29
click at [577, 746] on textarea "Type your message" at bounding box center [990, 748] width 958 height 16
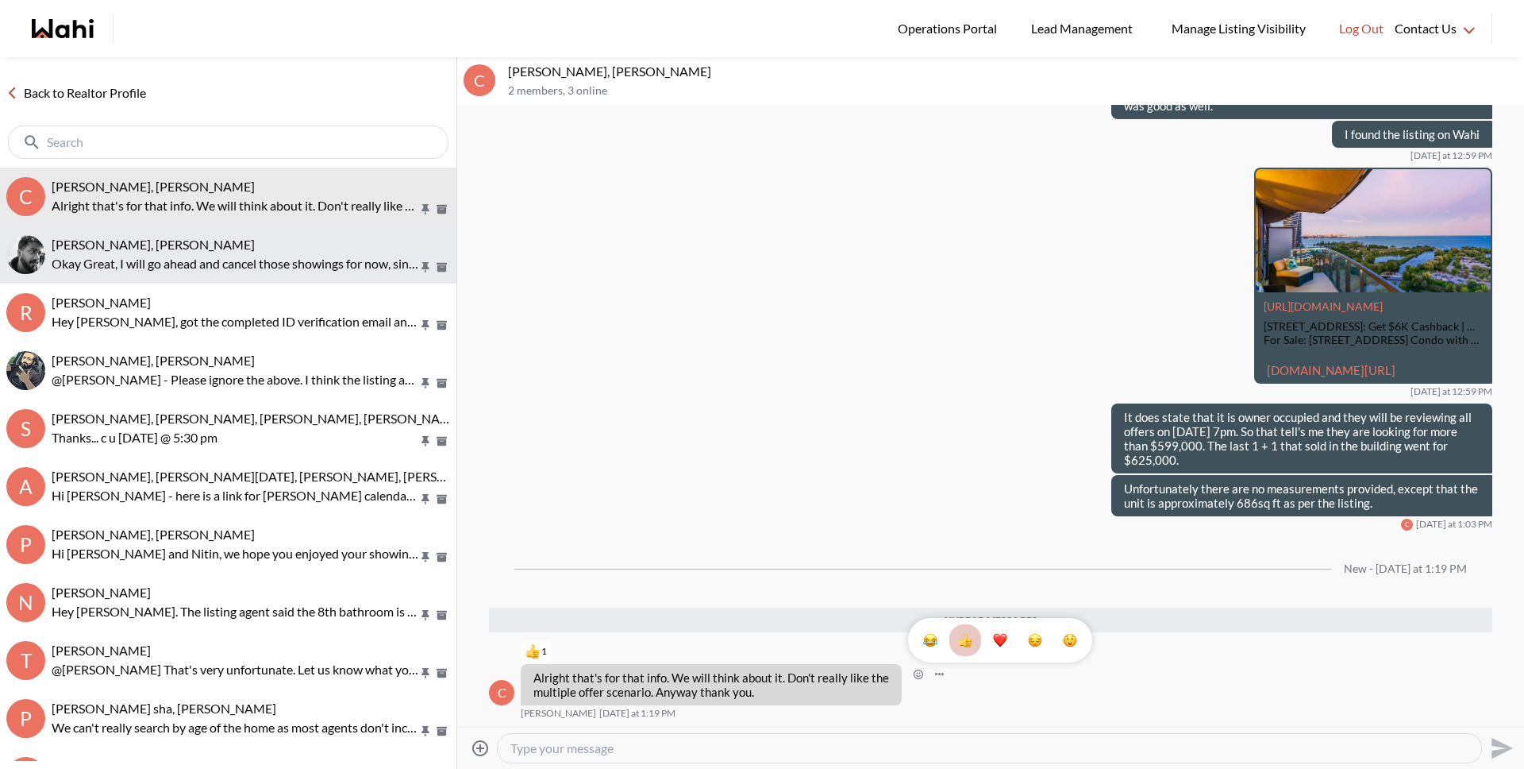
click at [141, 229] on button "Sourav Singh, Michelle Okay Great, I will go ahead and cancel those showings fo…" at bounding box center [228, 254] width 457 height 58
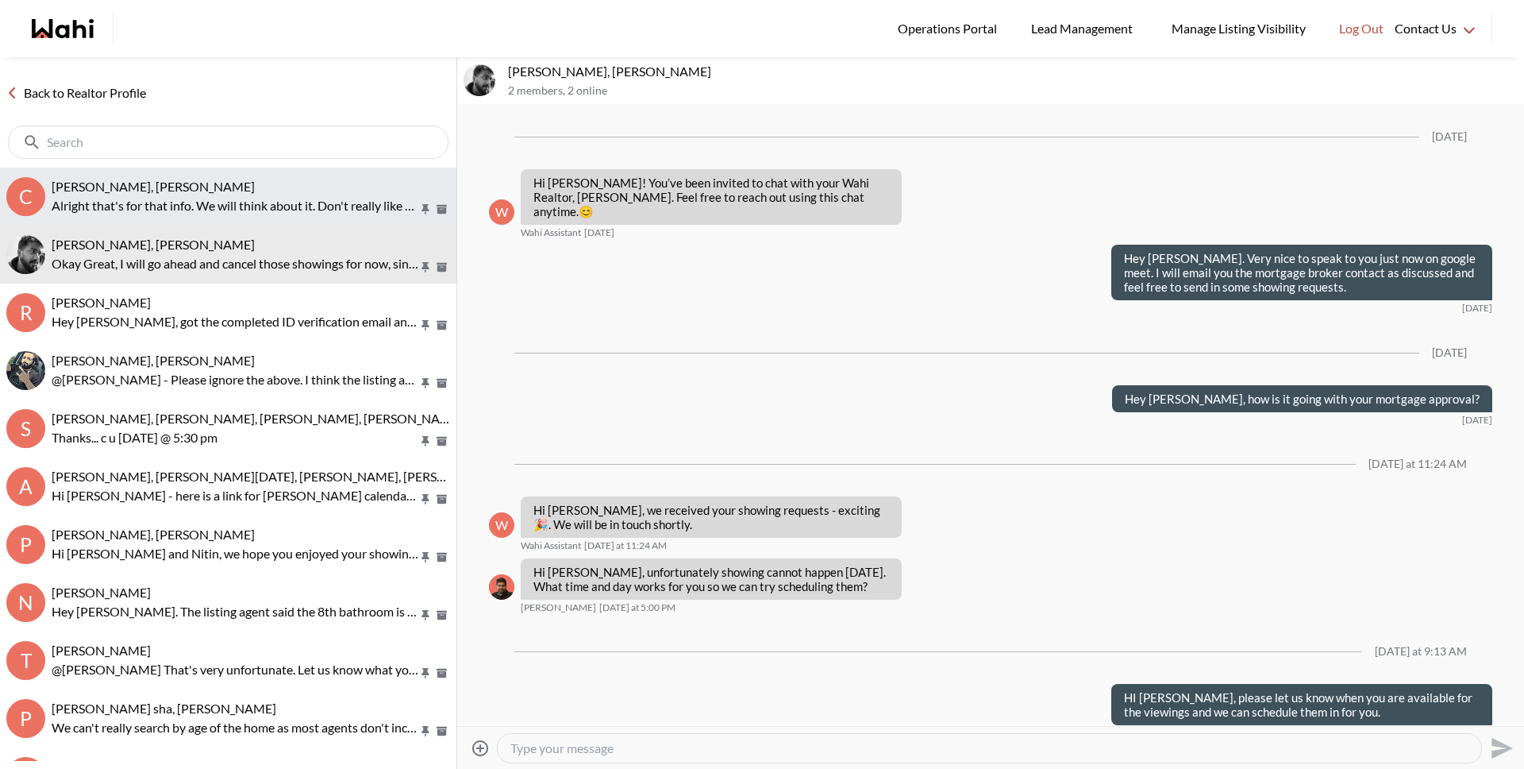
scroll to position [157, 0]
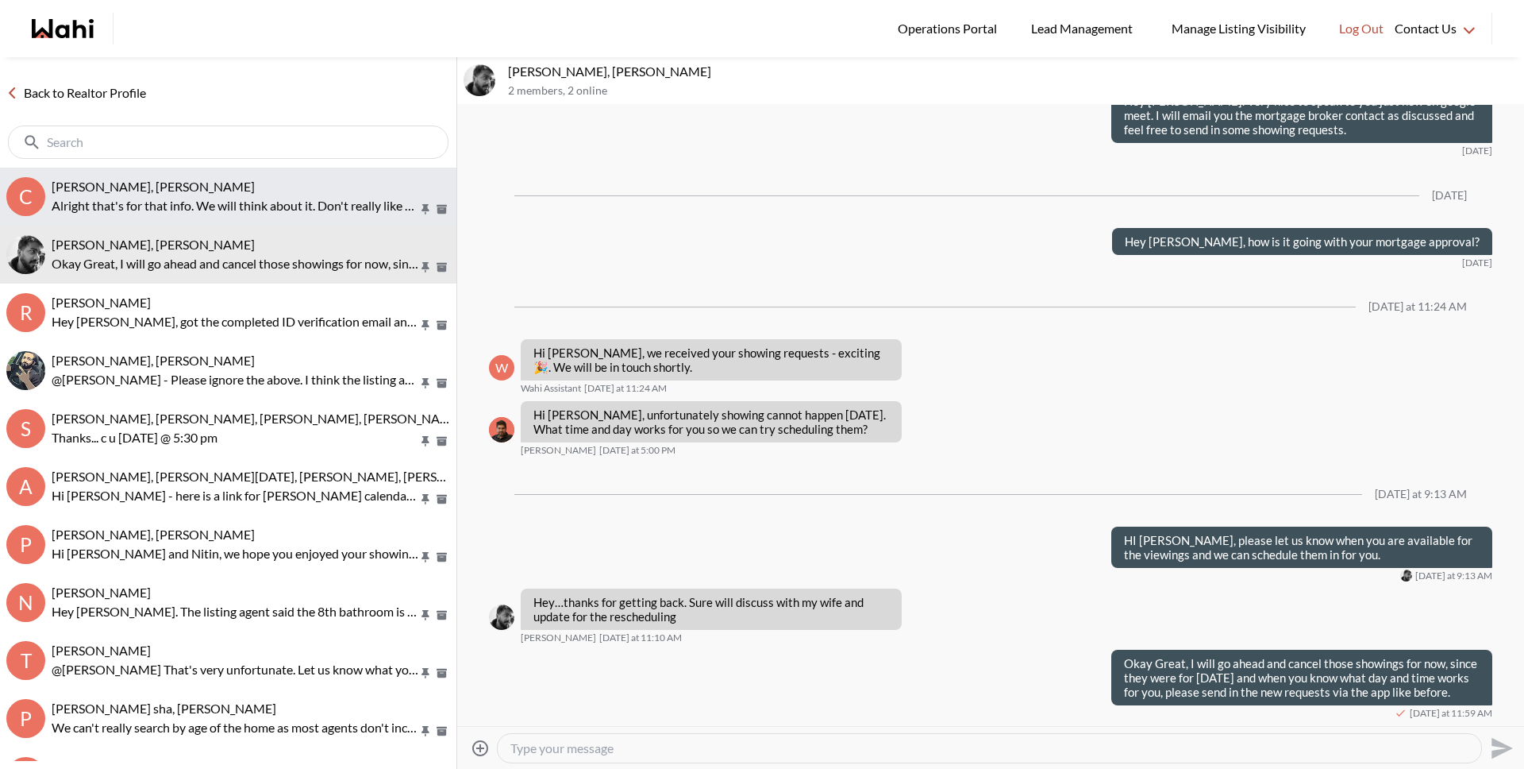
click at [150, 206] on p "Alright that's for that info. We will think about it. Don't really like the mul…" at bounding box center [235, 205] width 367 height 19
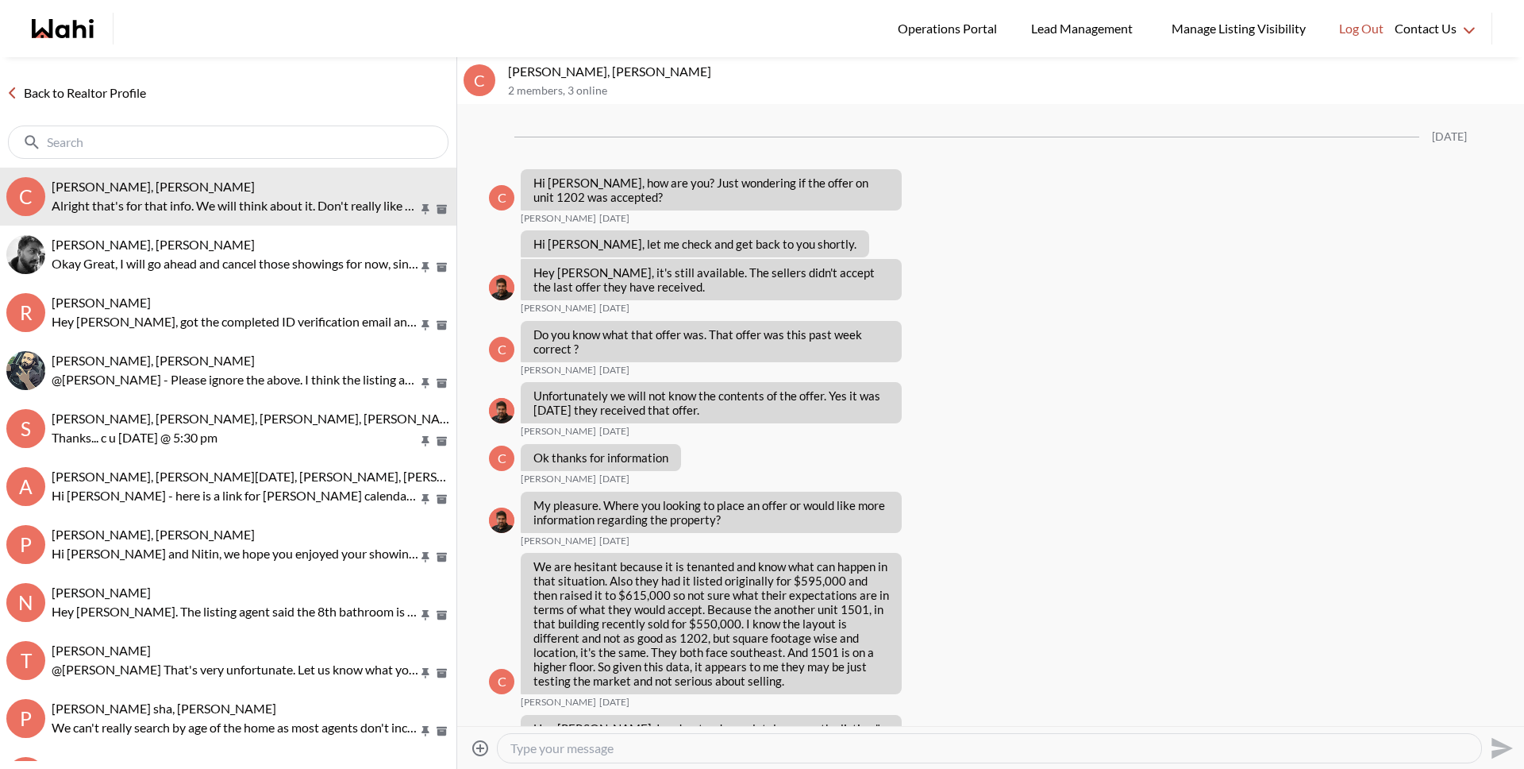
scroll to position [1628, 0]
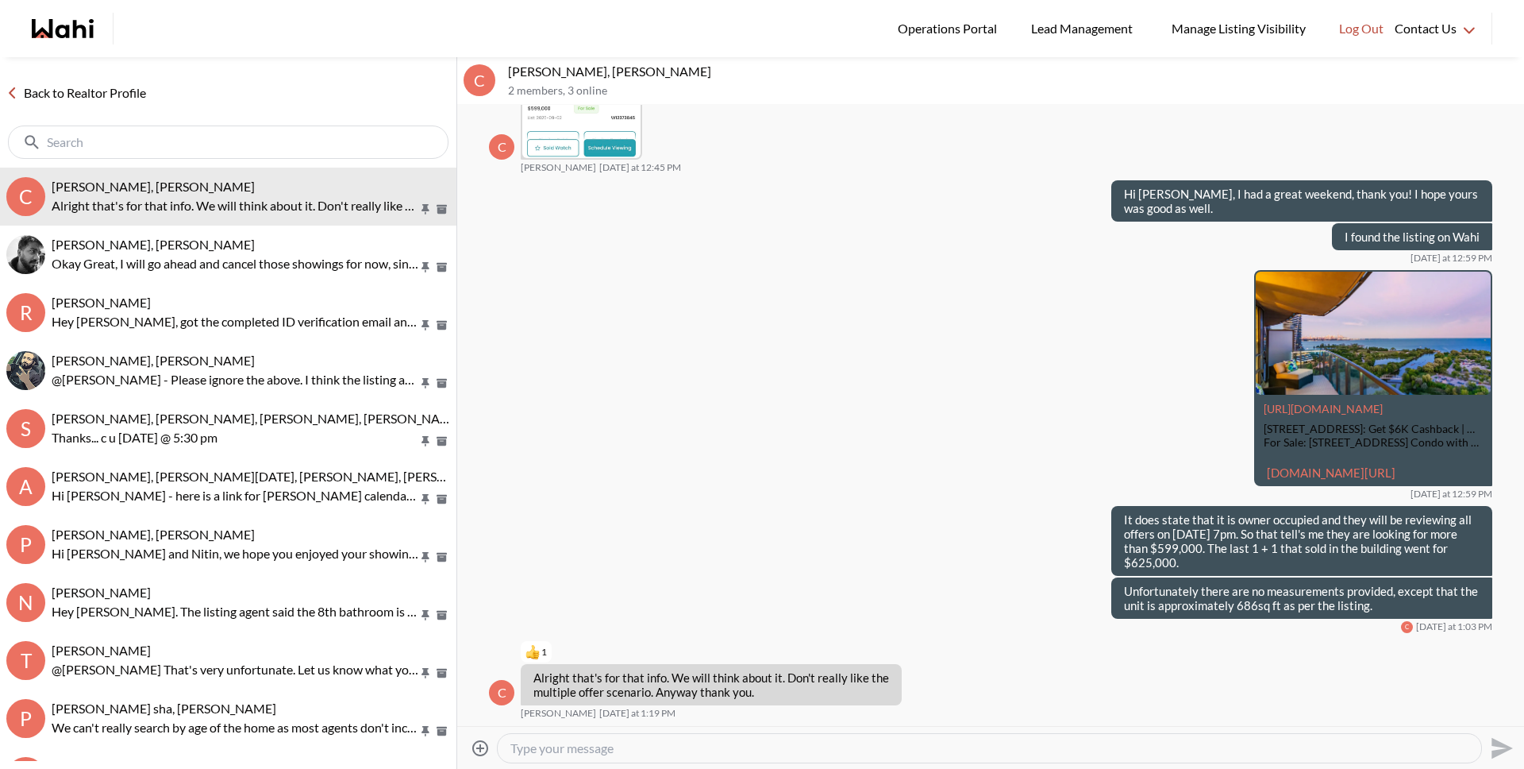
click at [546, 745] on textarea "Type your message" at bounding box center [990, 748] width 958 height 16
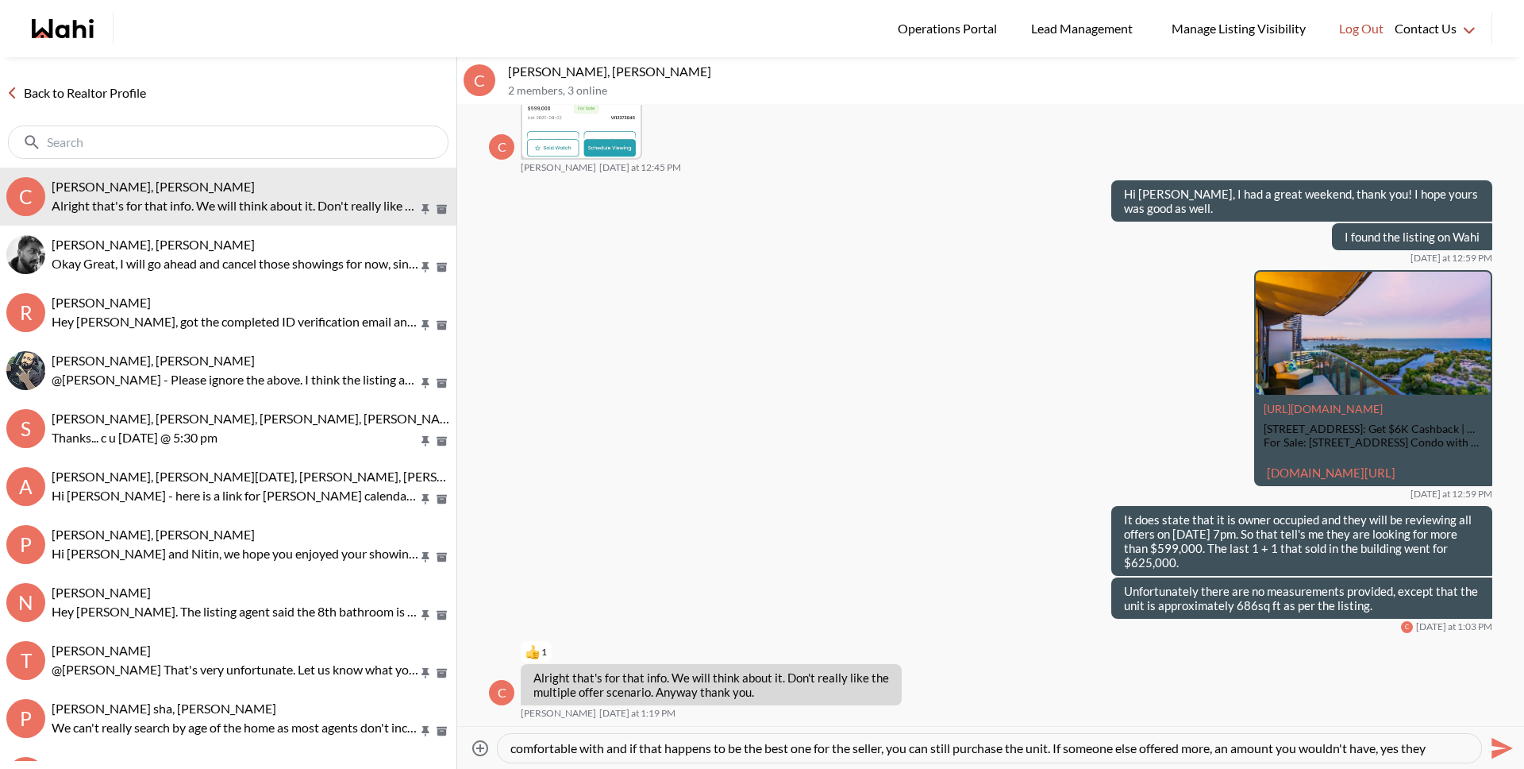
scroll to position [32, 0]
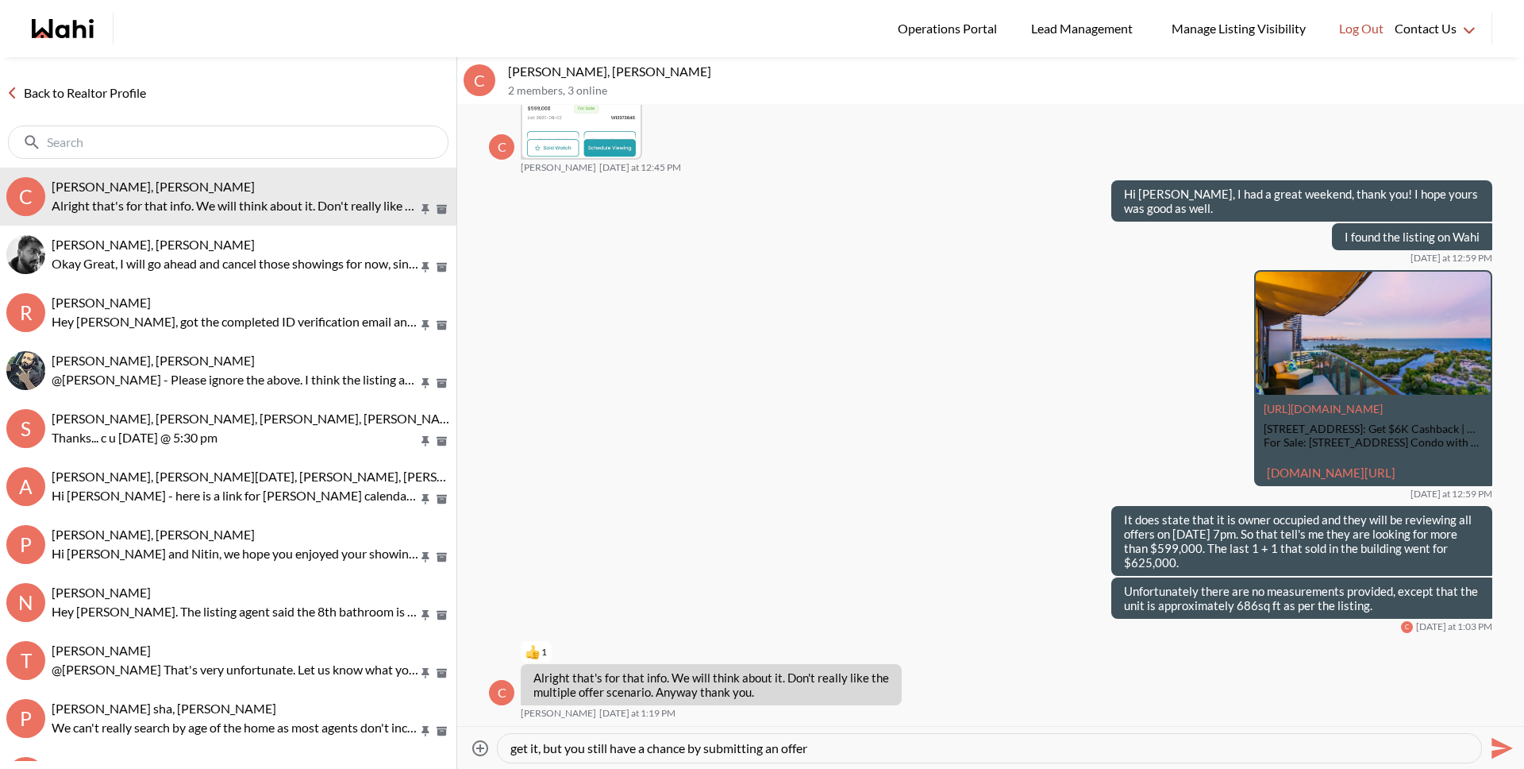
type textarea "I understand. And it might not happen. The only thing I'd say about a multiple …"
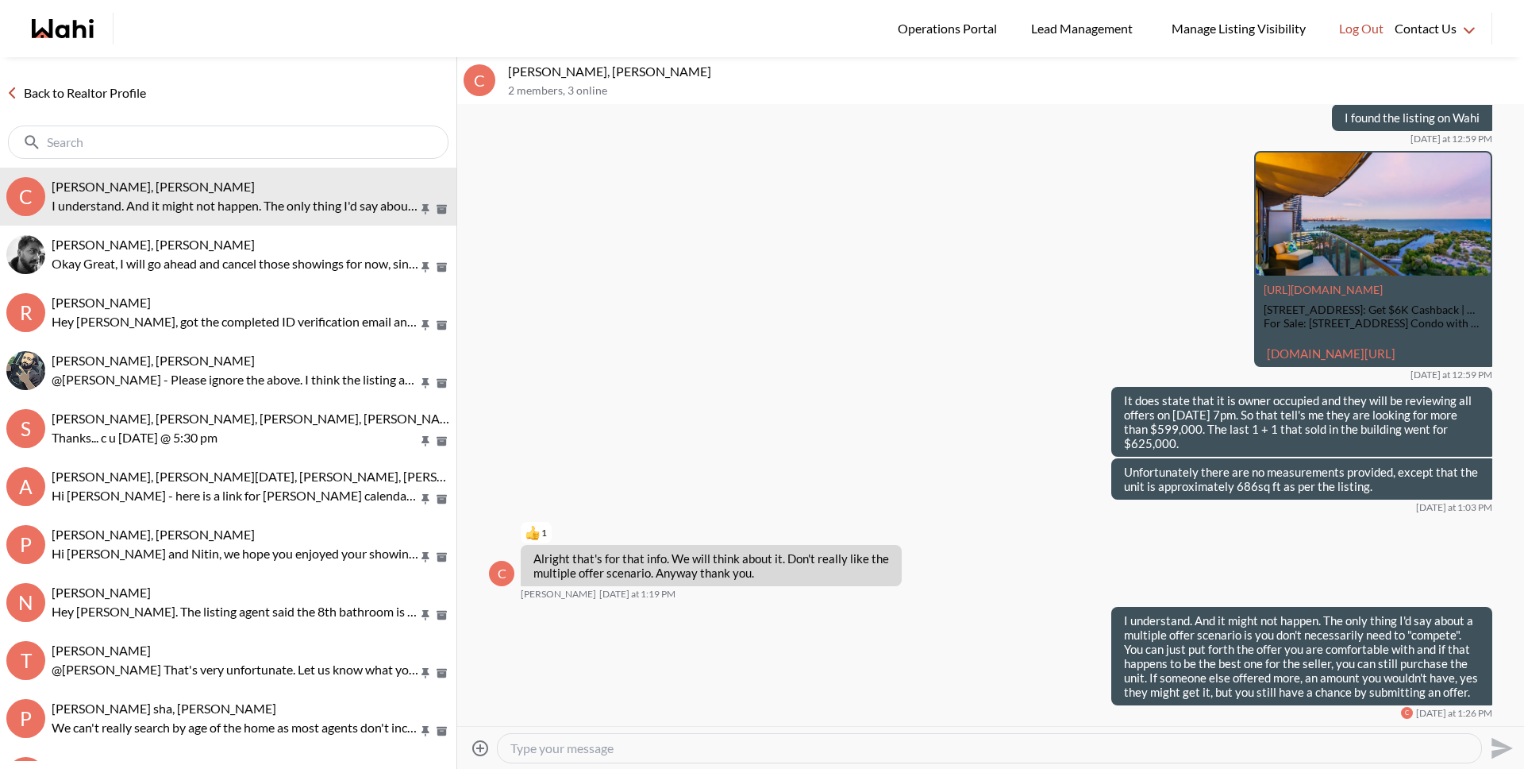
click at [94, 104] on div "Back to Realtor Profile" at bounding box center [228, 112] width 457 height 110
click at [110, 87] on link "Back to Realtor Profile" at bounding box center [76, 93] width 152 height 21
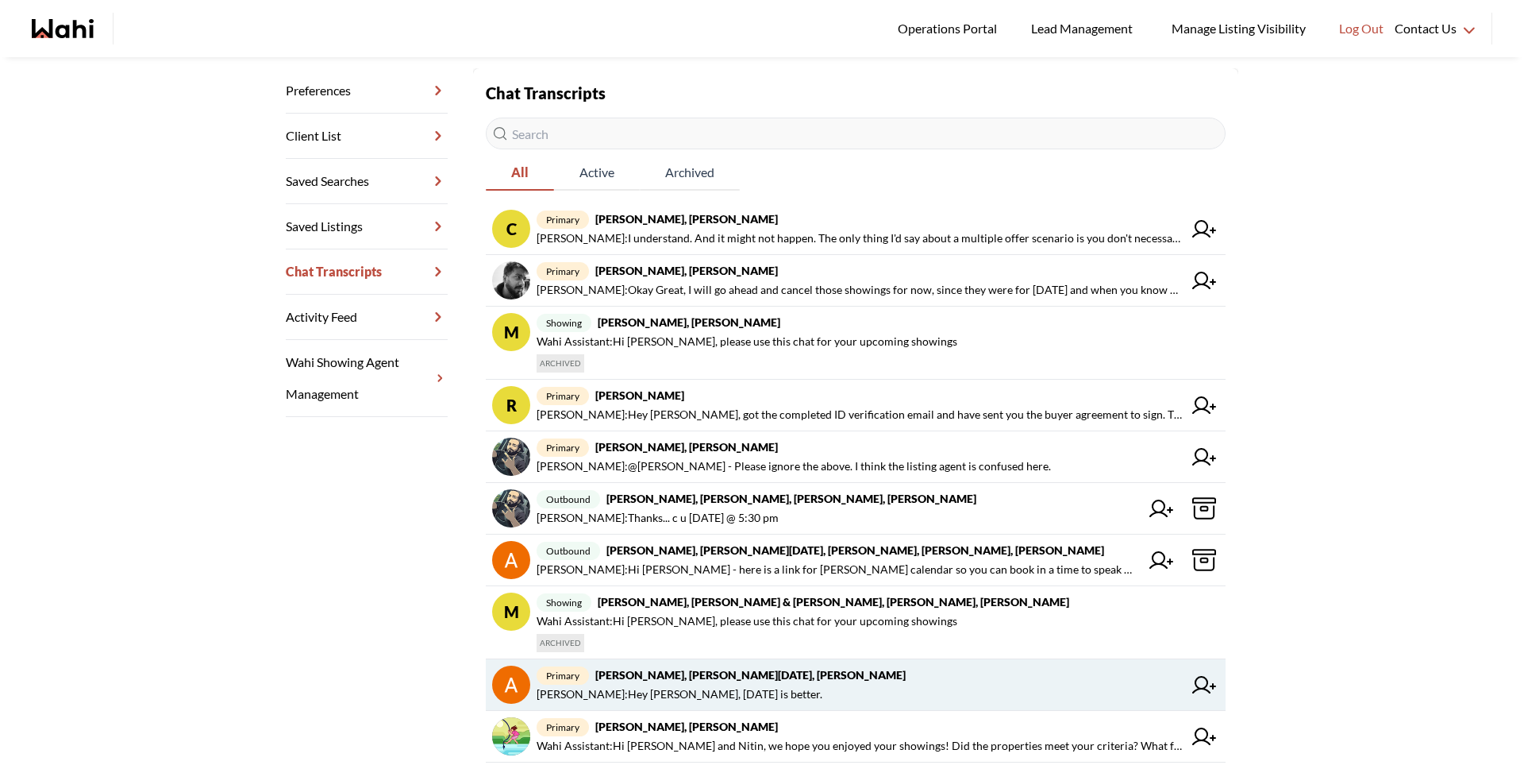
scroll to position [243, 0]
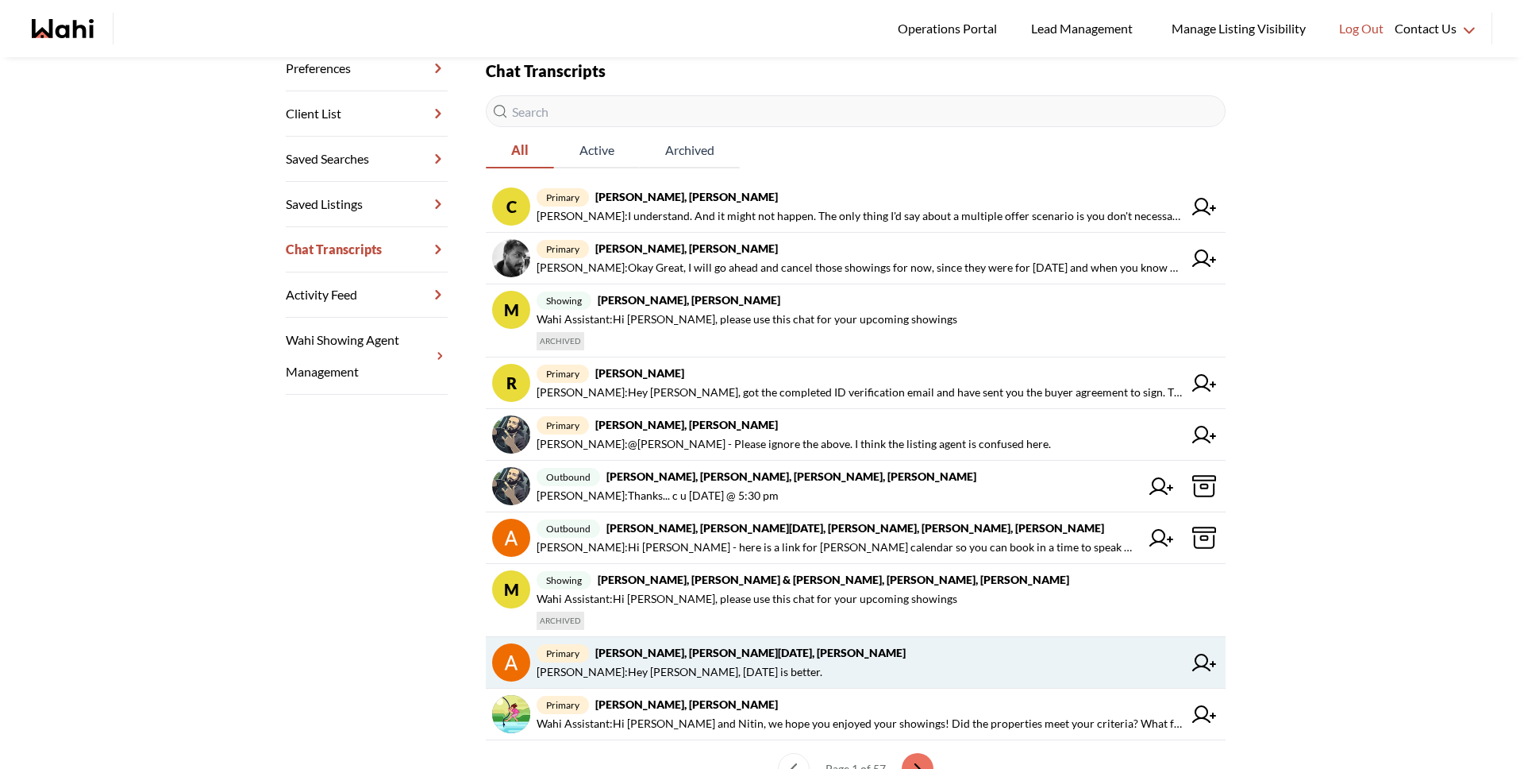
click at [649, 668] on span "Anwar Abamecha : Hey Anwar, tomorrow is better." at bounding box center [680, 671] width 286 height 19
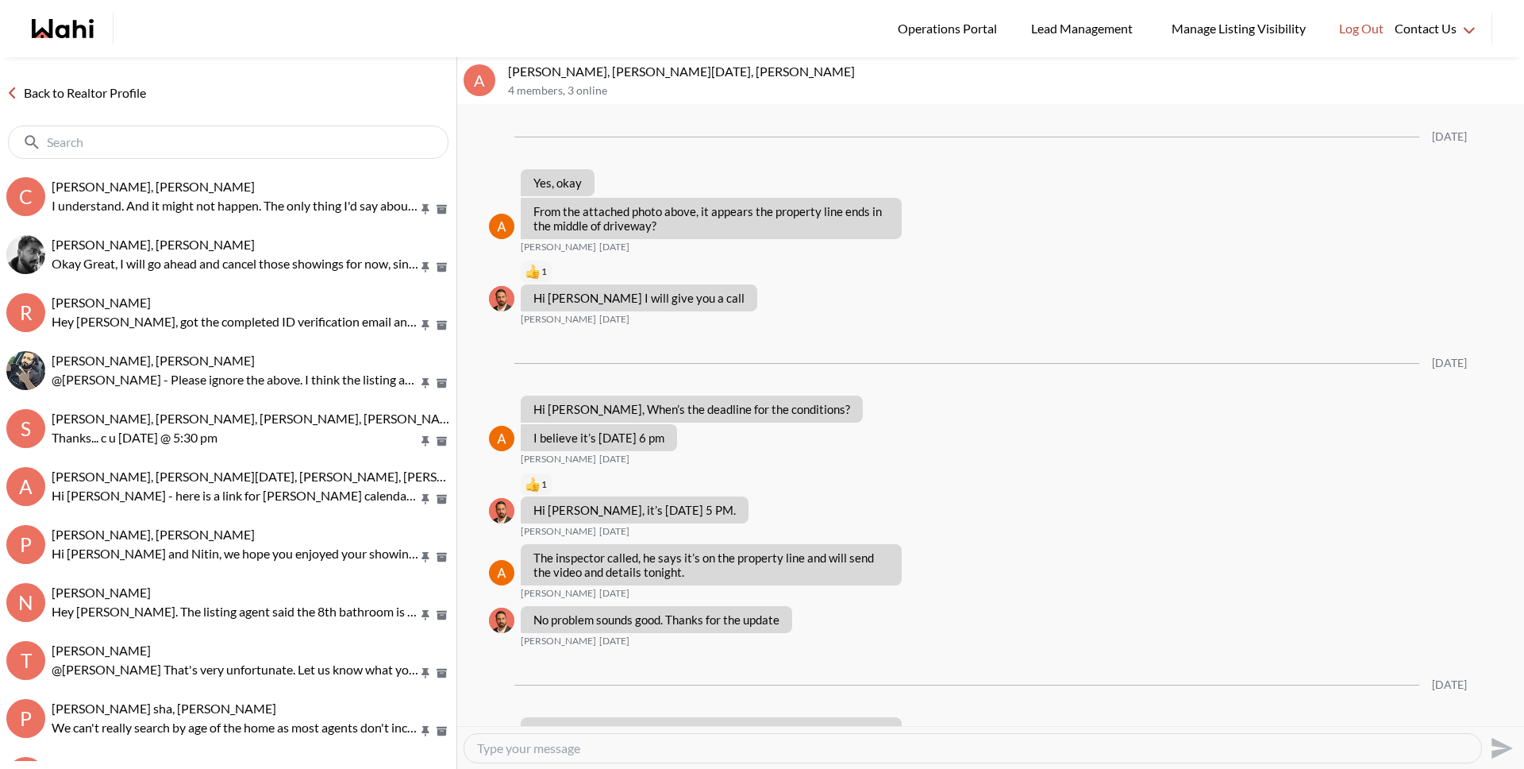
scroll to position [1623, 0]
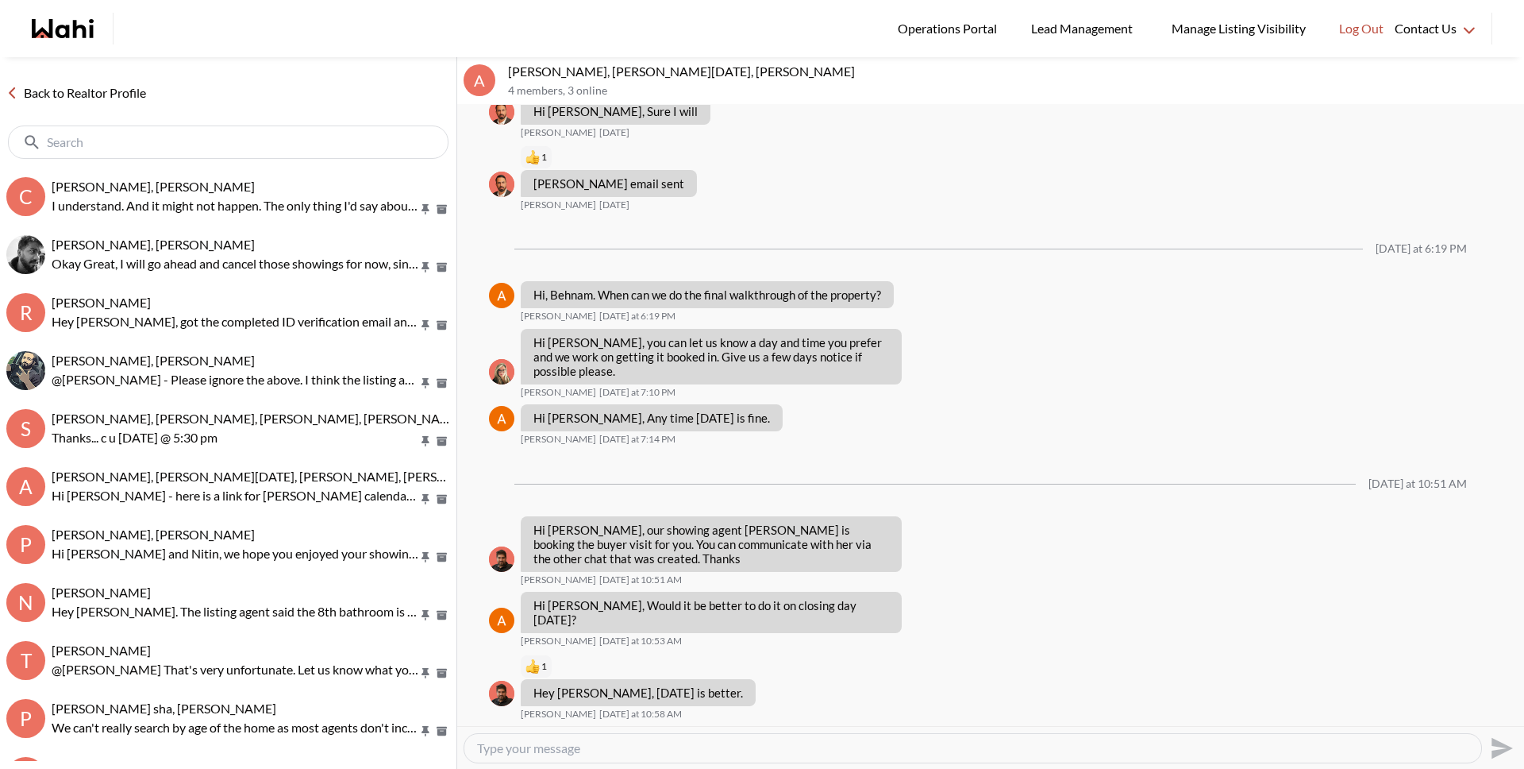
click at [680, 753] on textarea "Type your message" at bounding box center [973, 748] width 992 height 16
type textarea "E"
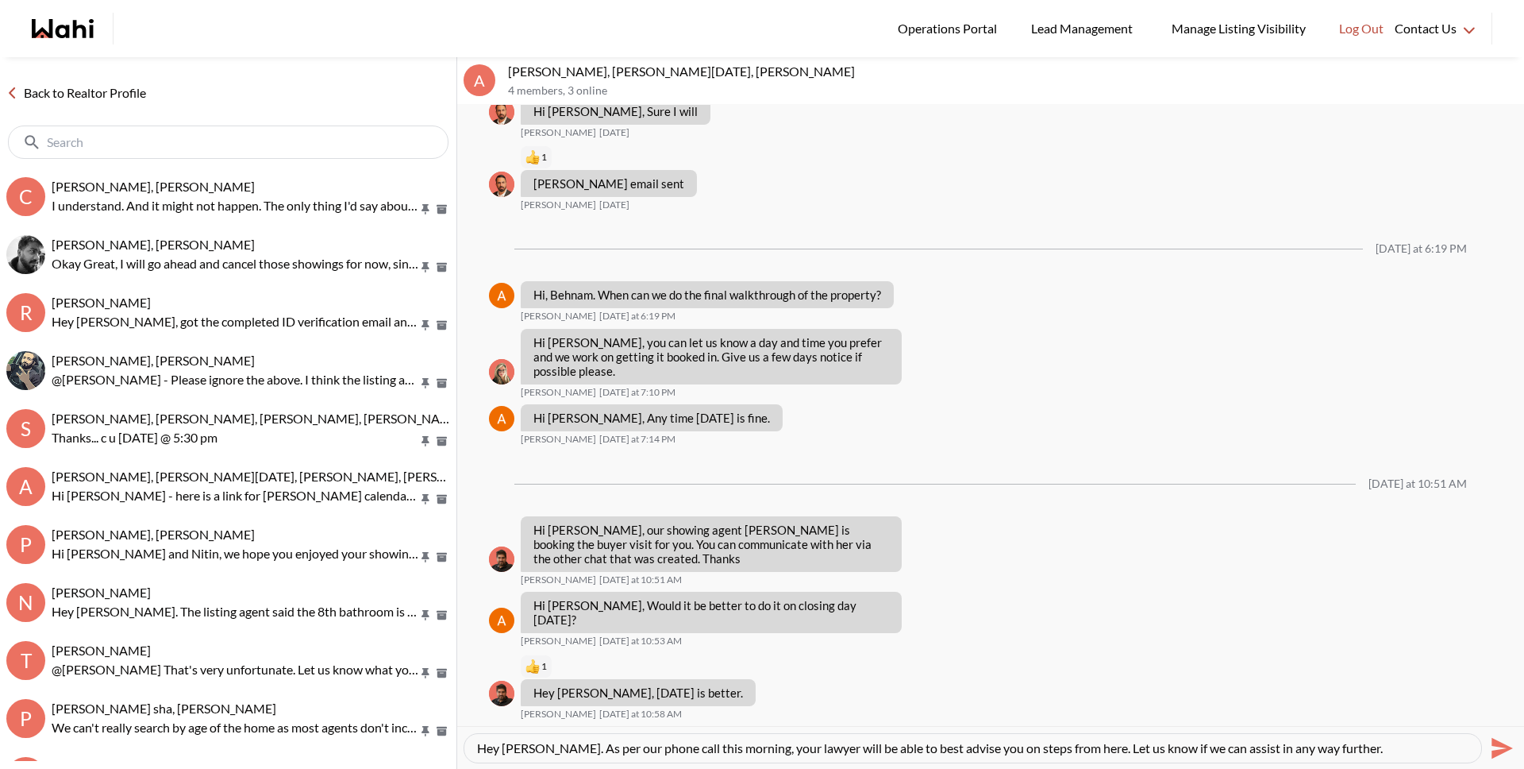
type textarea "Hey Anwar. As per our phone call this morning, your lawyer will be able to best…"
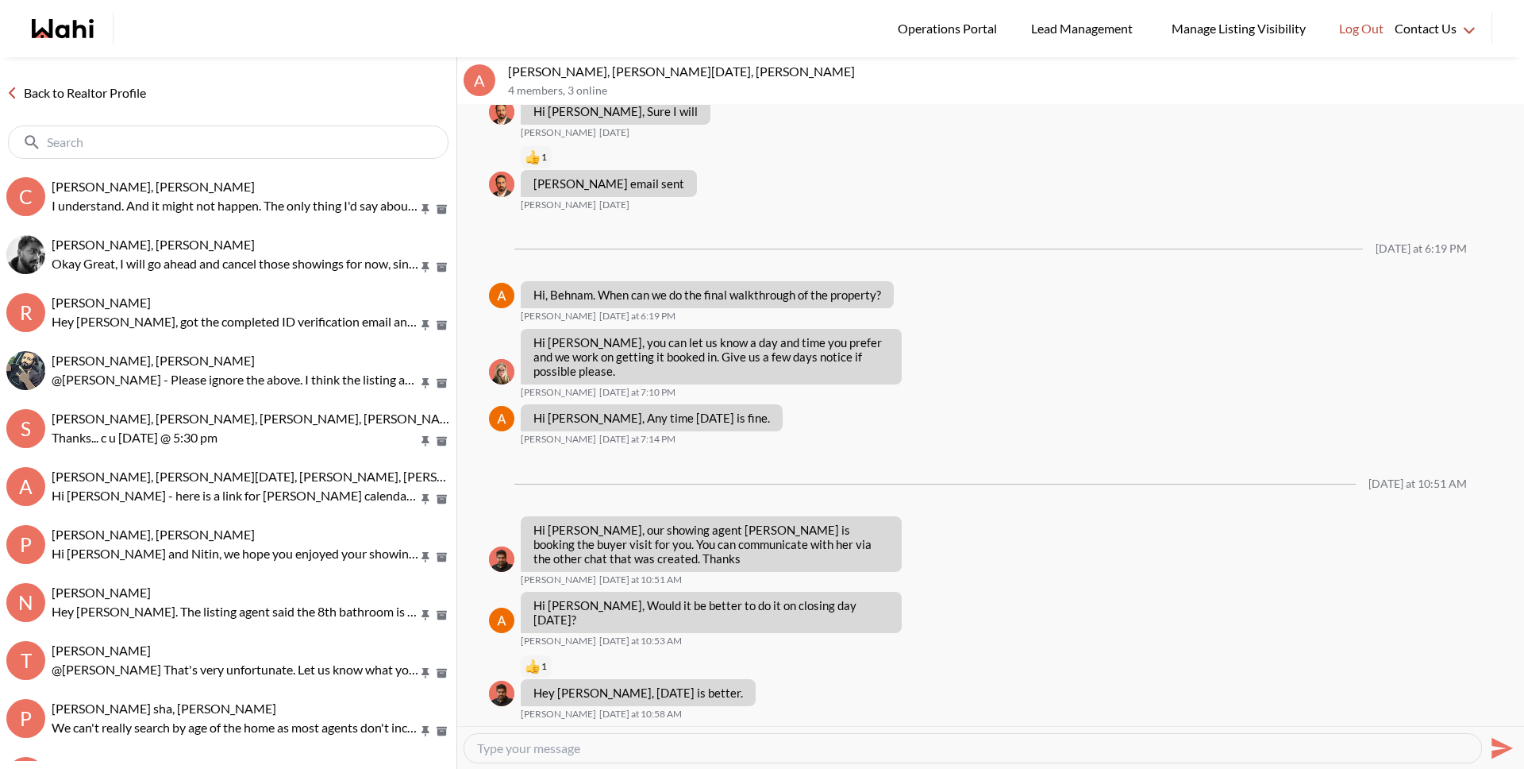
scroll to position [1763, 0]
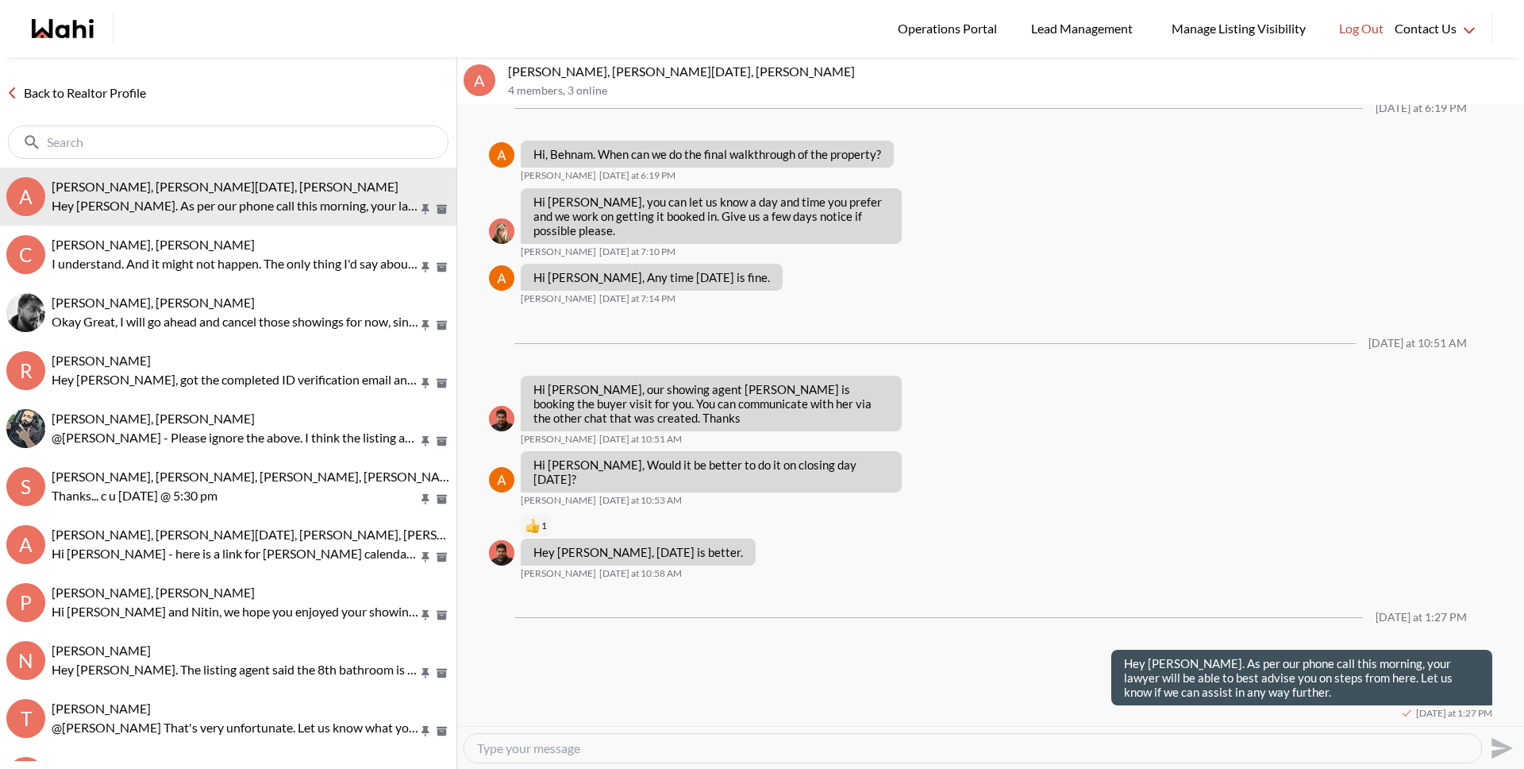
click at [91, 91] on link "Back to Realtor Profile" at bounding box center [76, 93] width 152 height 21
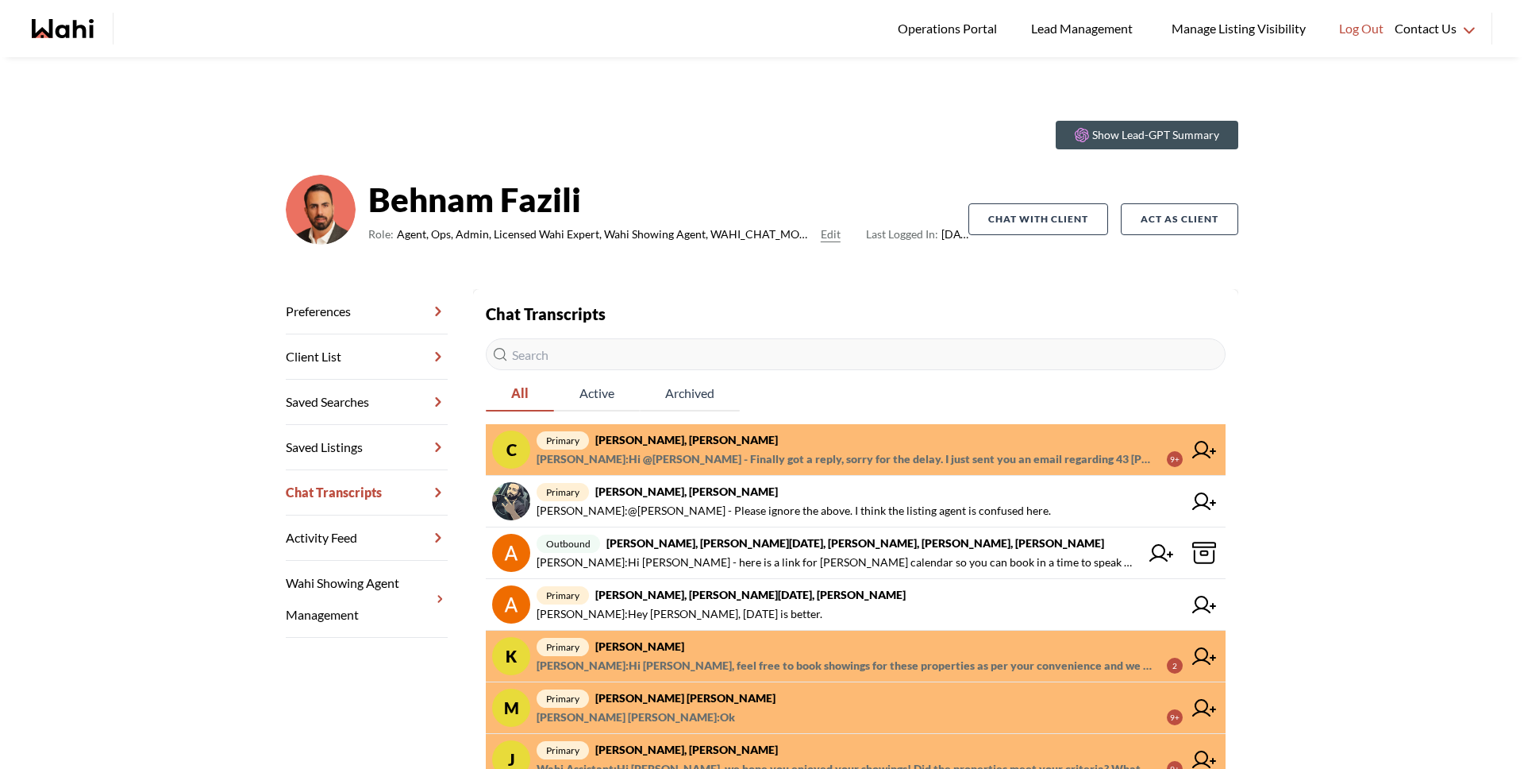
click at [726, 459] on span "Faraz Azam : Hi @Caroline Rouben - Finally got a reply, sorry for the delay. I …" at bounding box center [846, 458] width 618 height 19
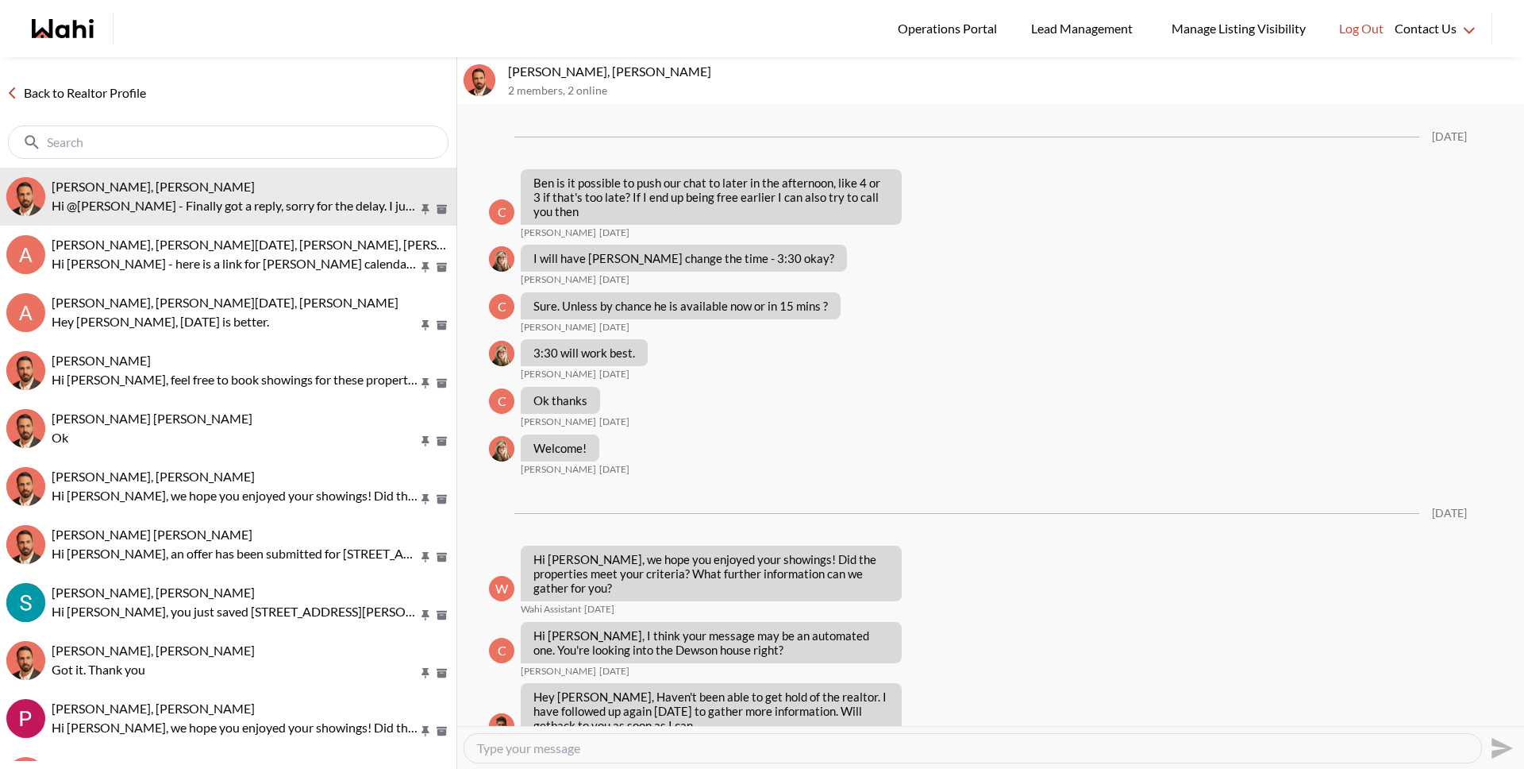
scroll to position [1354, 0]
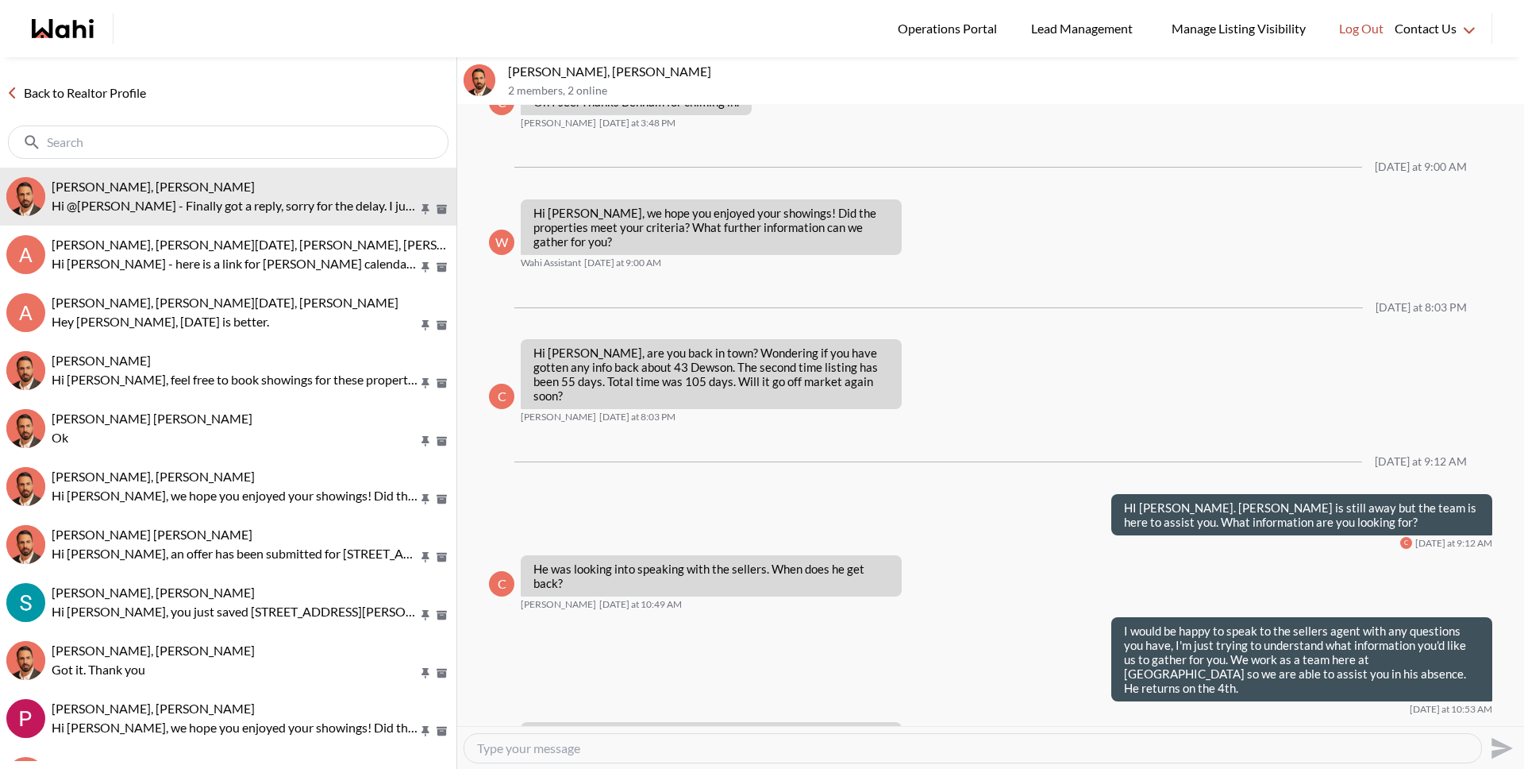
click at [115, 91] on link "Back to Realtor Profile" at bounding box center [76, 93] width 152 height 21
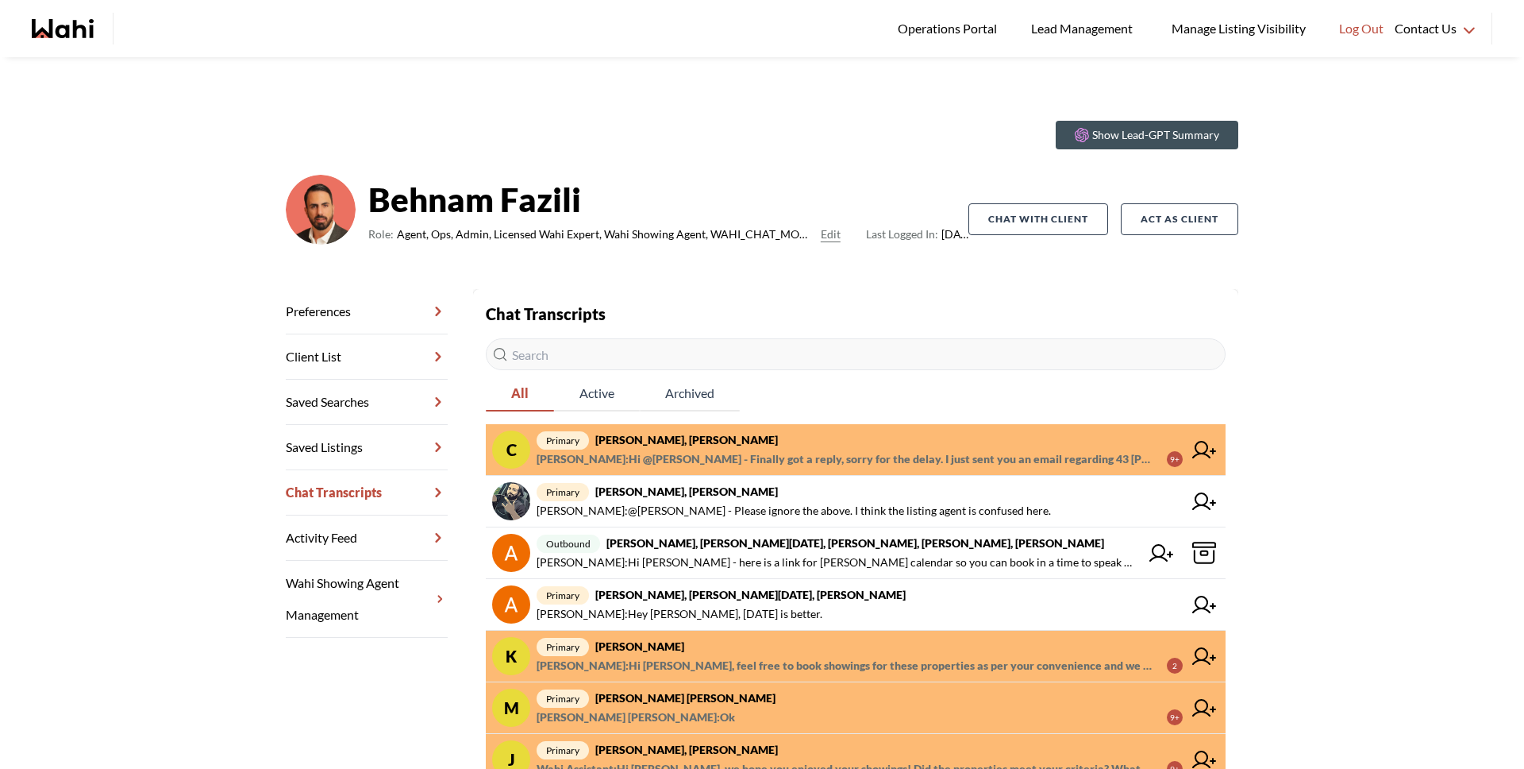
click at [902, 449] on span "Faraz Azam : Hi @Caroline Rouben - Finally got a reply, sorry for the delay. I …" at bounding box center [846, 458] width 618 height 19
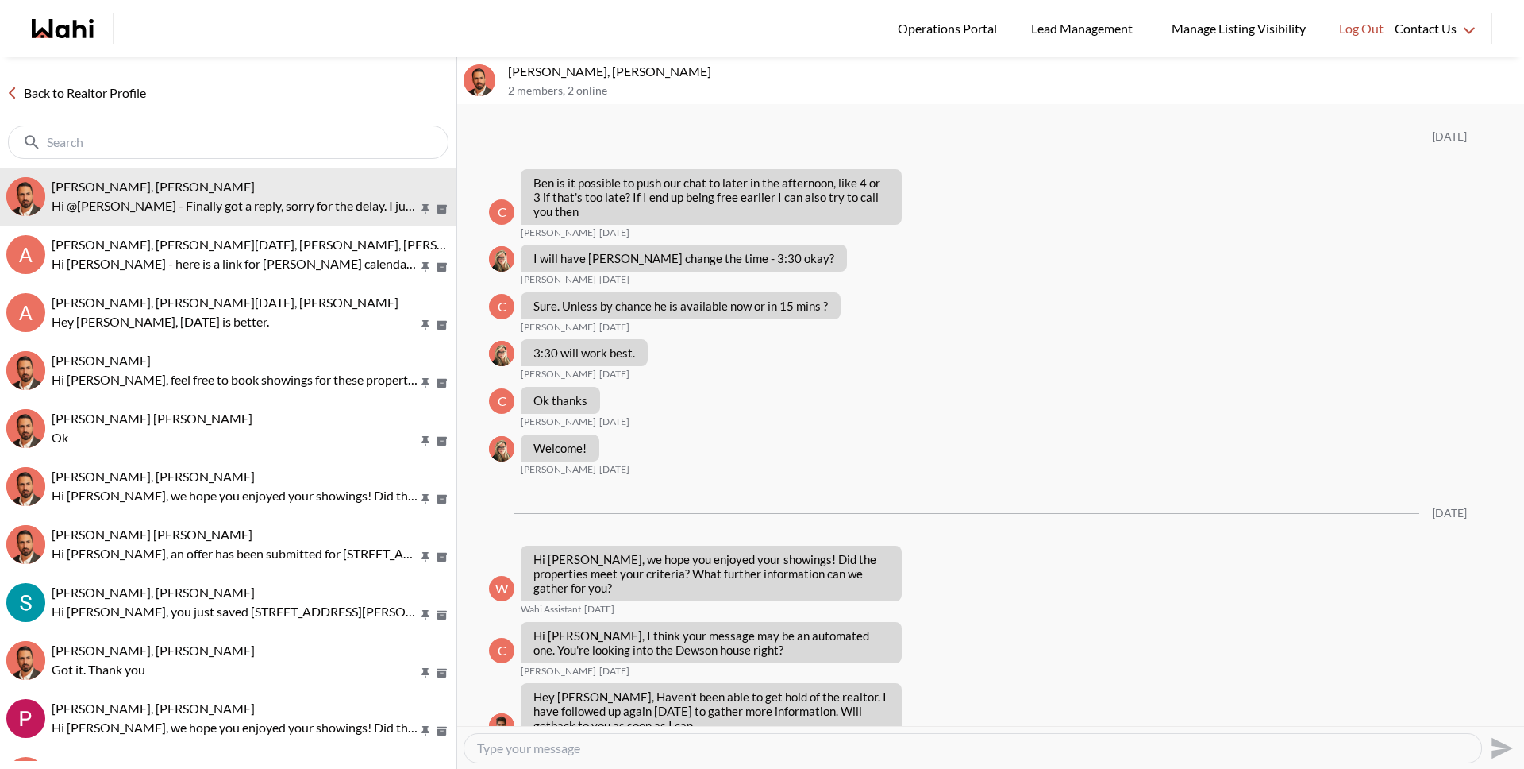
scroll to position [1354, 0]
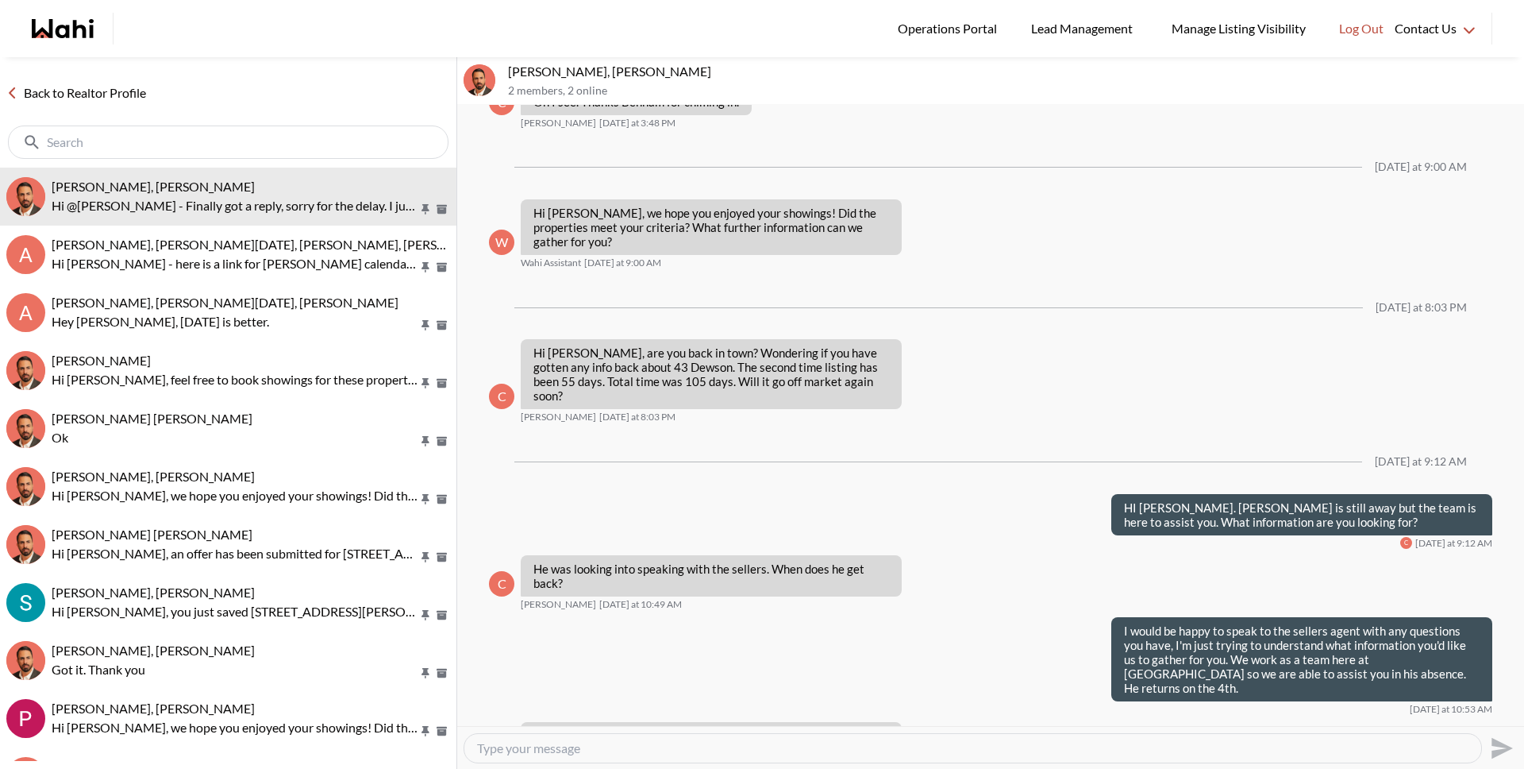
click at [113, 90] on link "Back to Realtor Profile" at bounding box center [76, 93] width 152 height 21
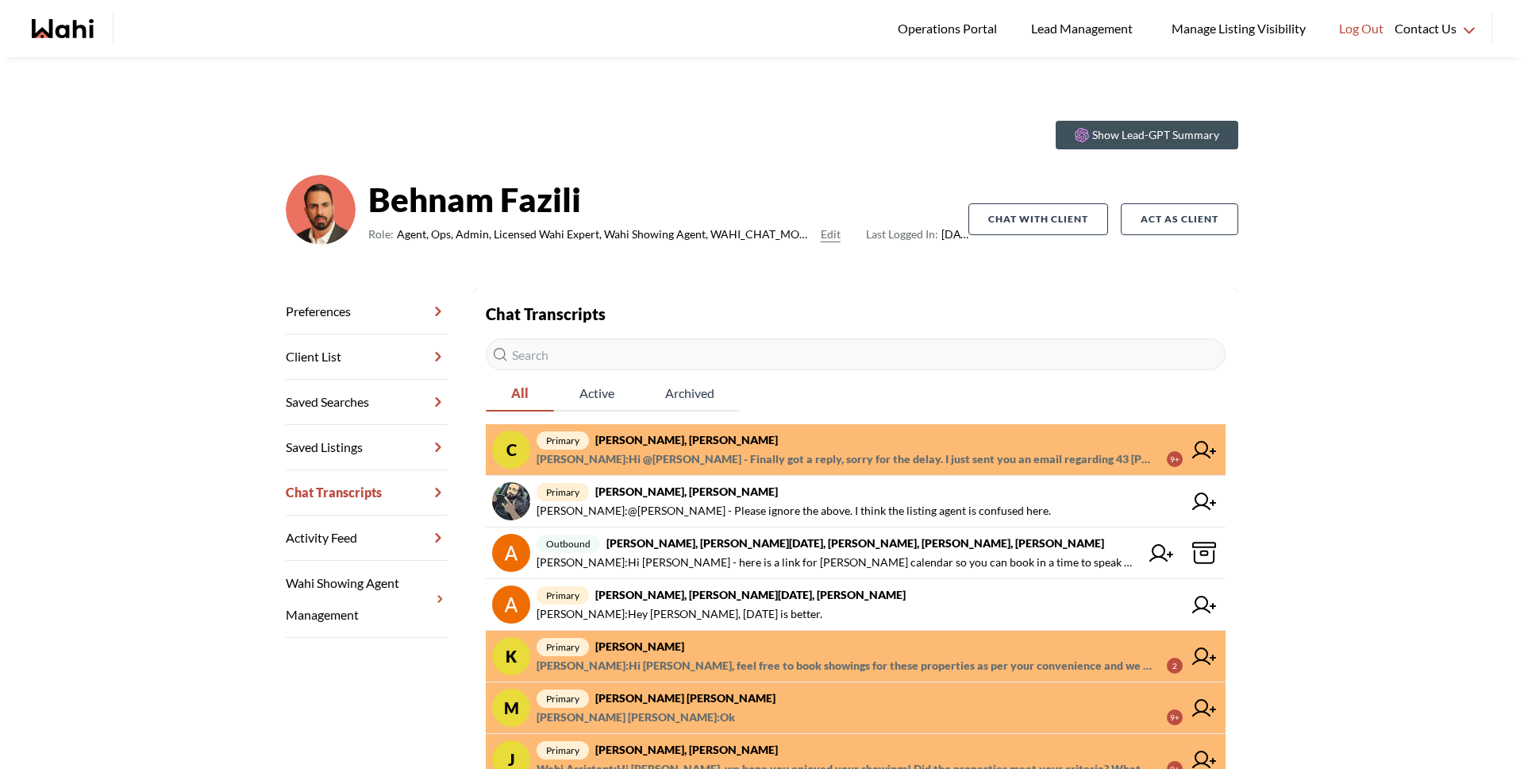
click at [743, 457] on span "Faraz Azam : Hi @Caroline Rouben - Finally got a reply, sorry for the delay. I …" at bounding box center [846, 458] width 618 height 19
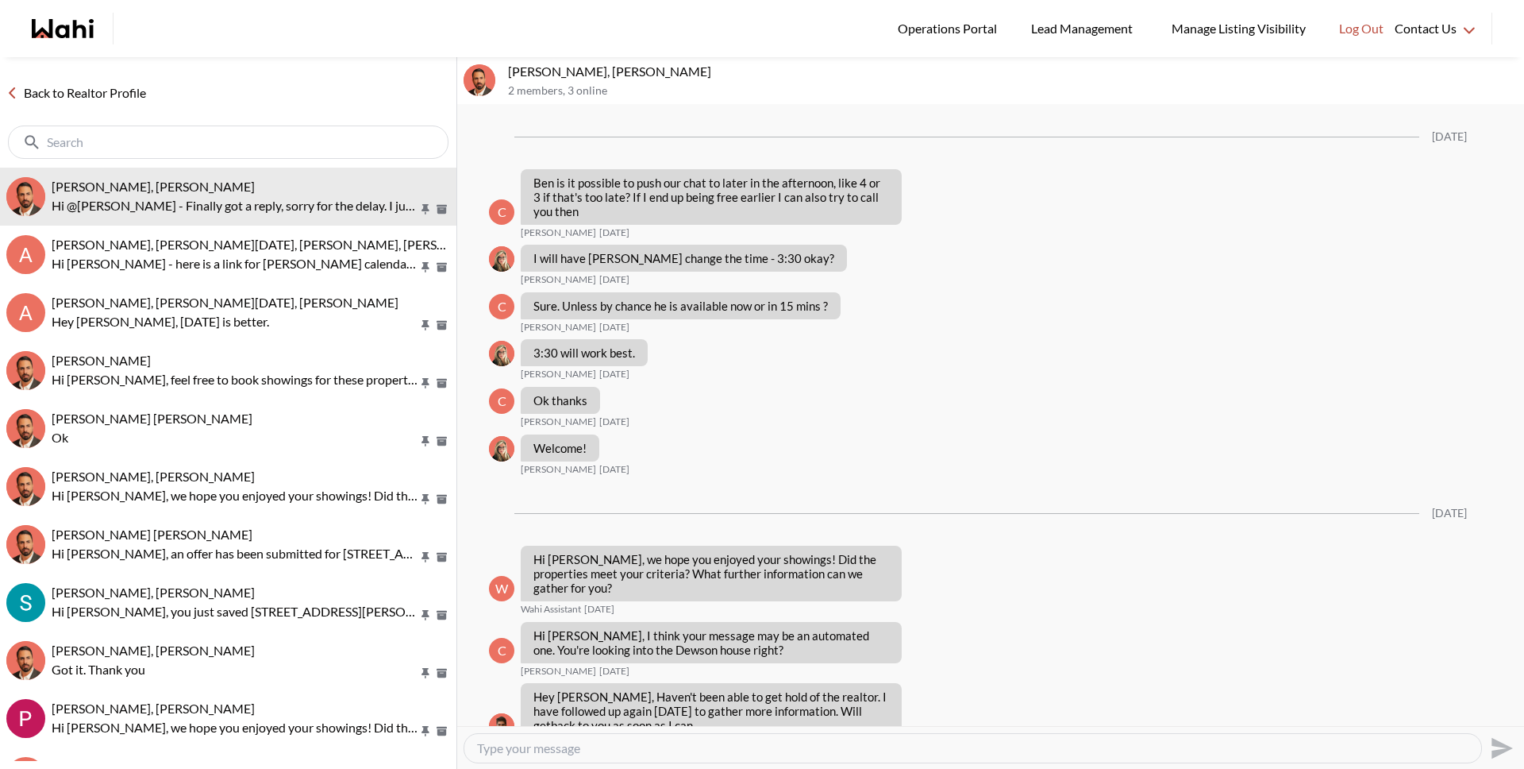
scroll to position [1354, 0]
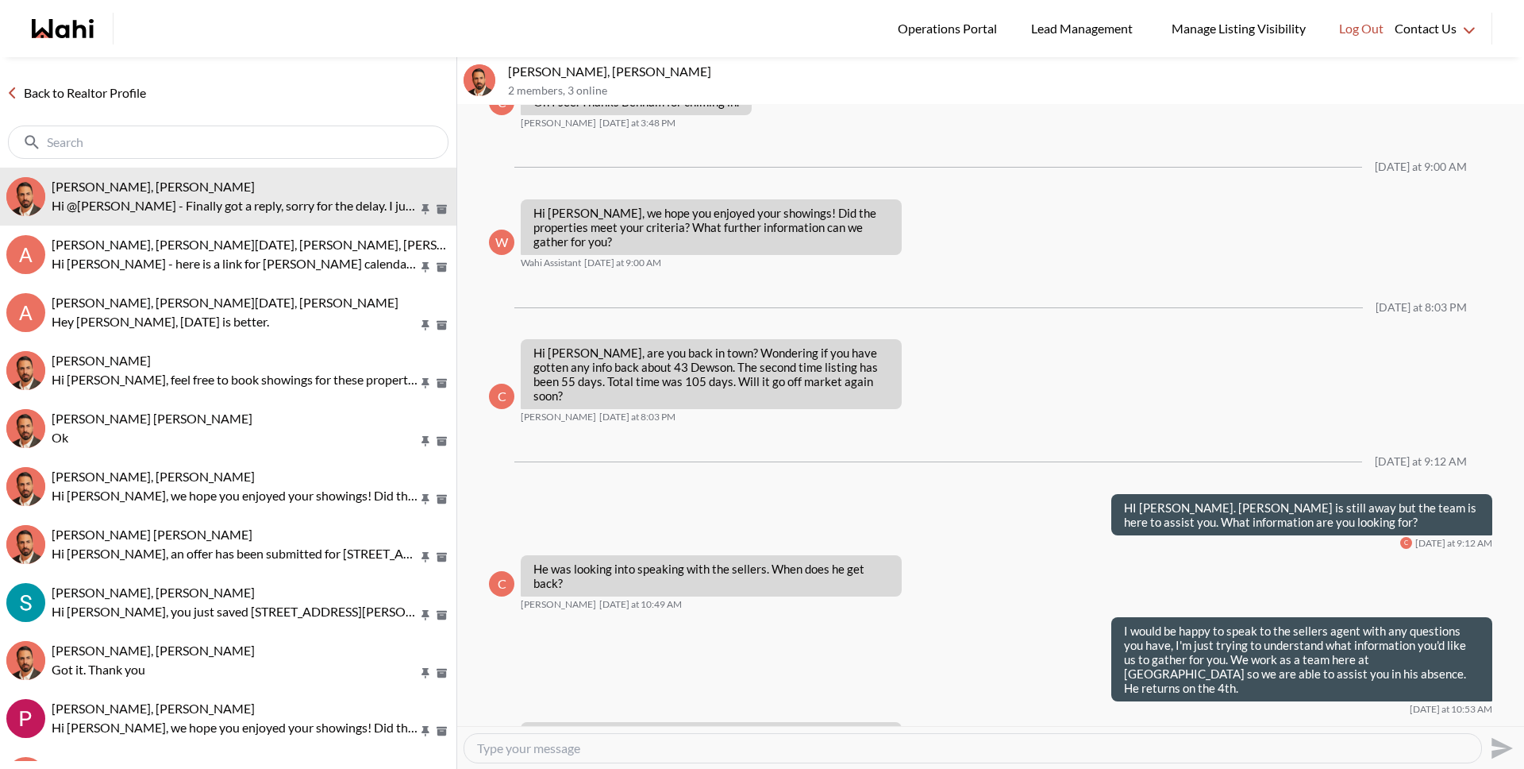
click at [94, 106] on div "Back to Realtor Profile" at bounding box center [228, 112] width 457 height 110
click at [99, 99] on link "Back to Realtor Profile" at bounding box center [76, 93] width 152 height 21
